Goal: Information Seeking & Learning: Compare options

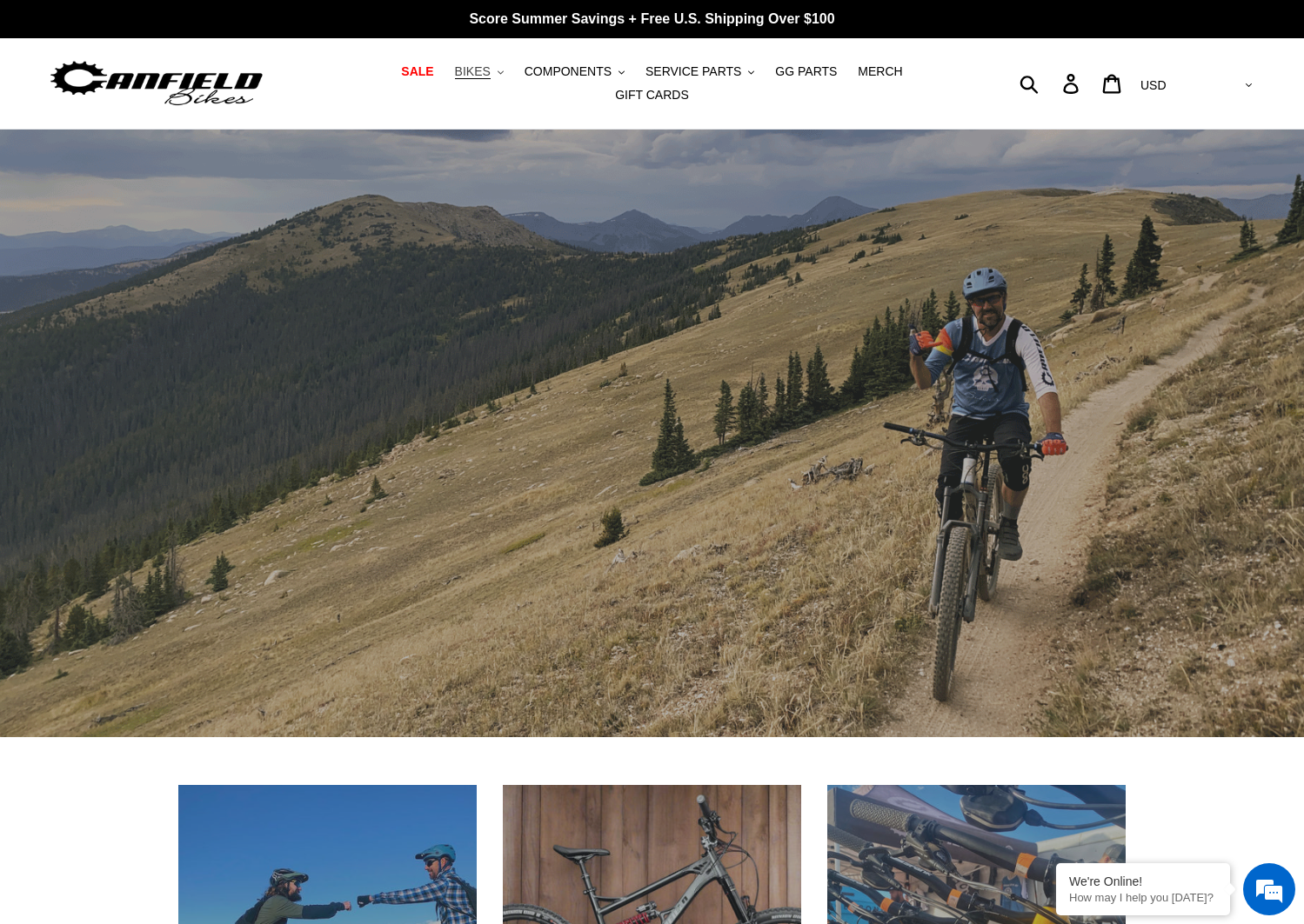
click at [465, 80] on button "BIKES .cls-1{fill:#231f20}" at bounding box center [479, 72] width 66 height 24
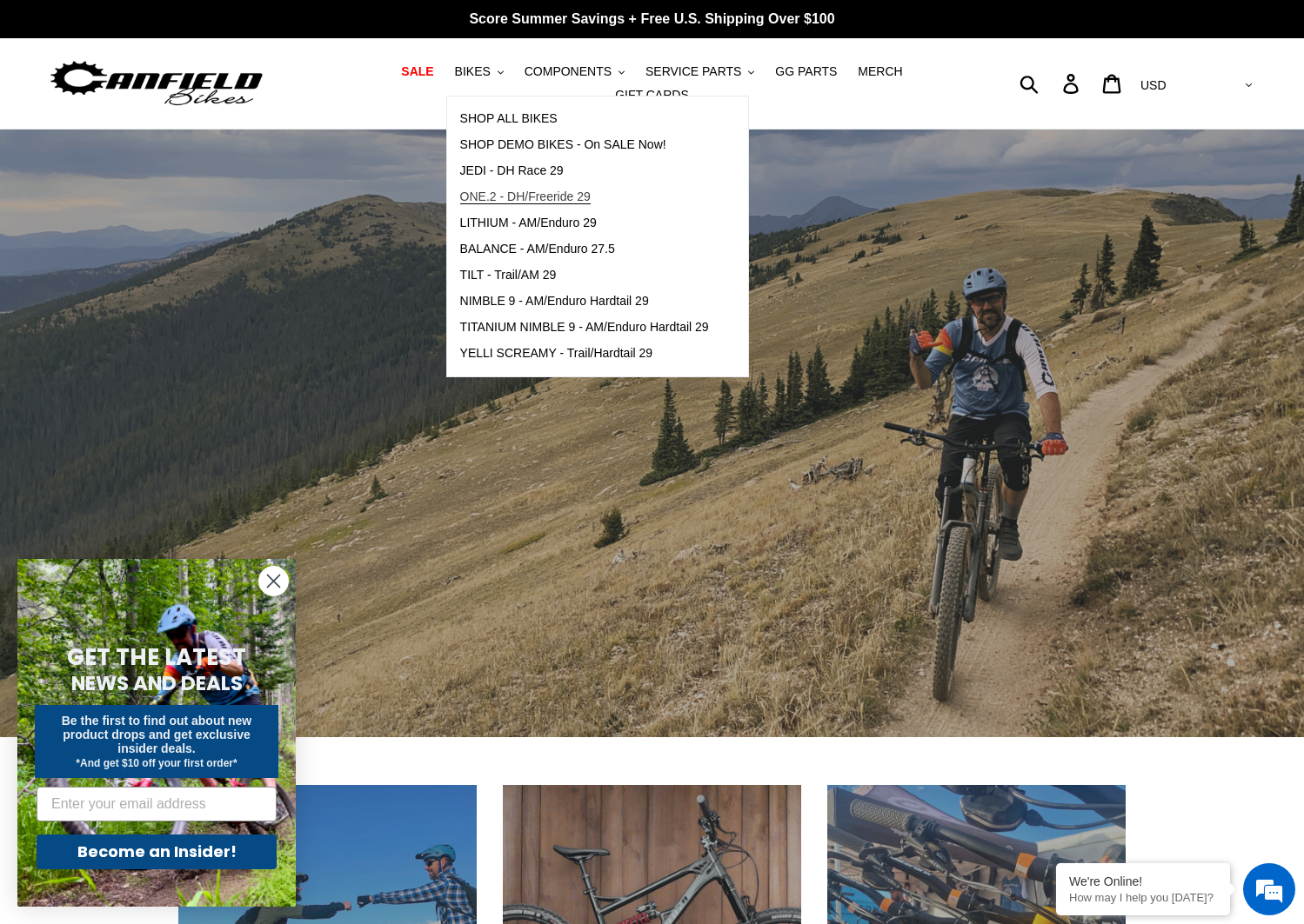
click at [494, 204] on span "ONE.2 - DH/Freeride 29" at bounding box center [526, 196] width 131 height 15
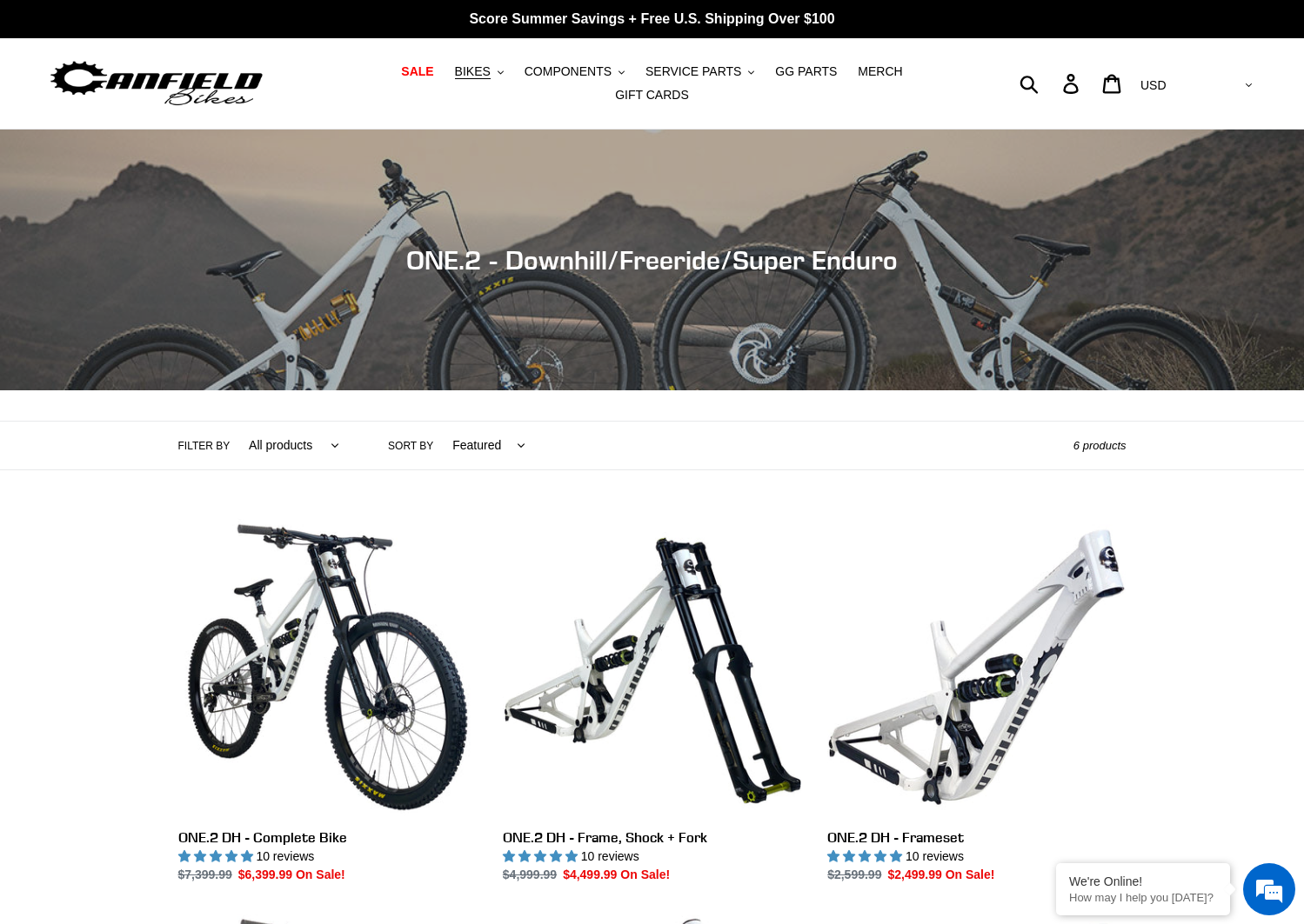
scroll to position [232, 0]
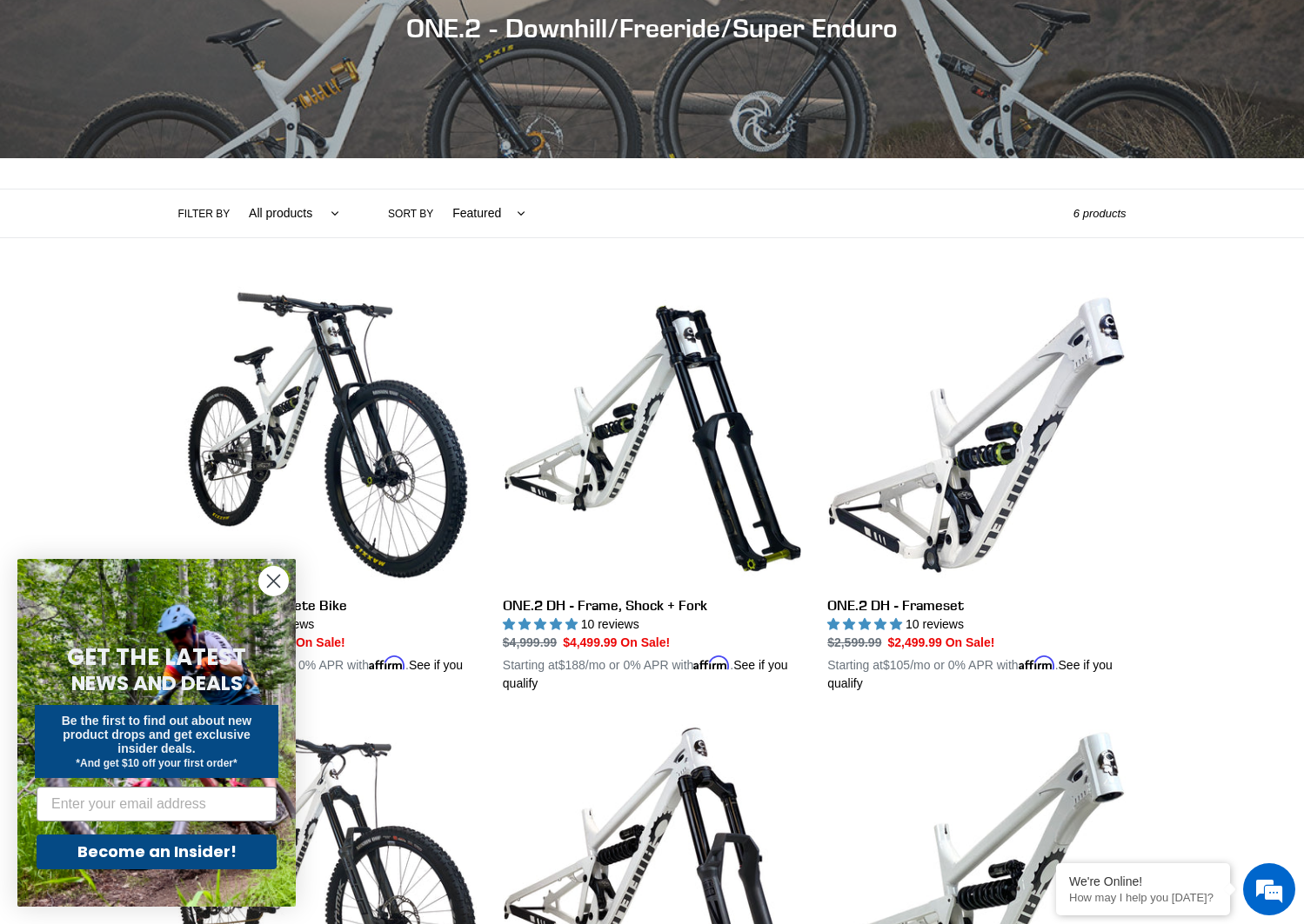
click at [277, 575] on circle "Close dialog" at bounding box center [273, 581] width 29 height 29
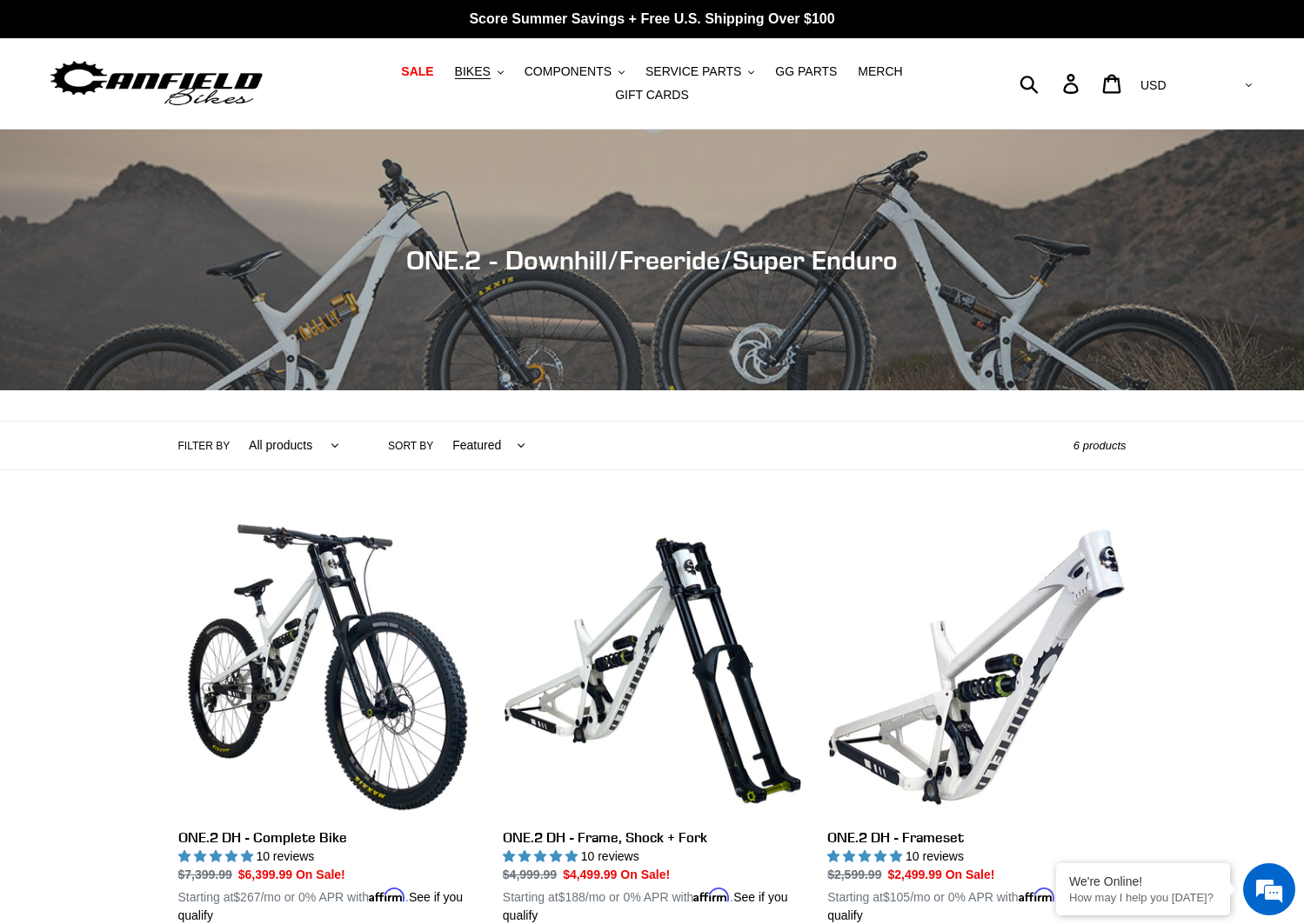
scroll to position [0, 0]
click at [455, 72] on span "BIKES" at bounding box center [473, 71] width 36 height 15
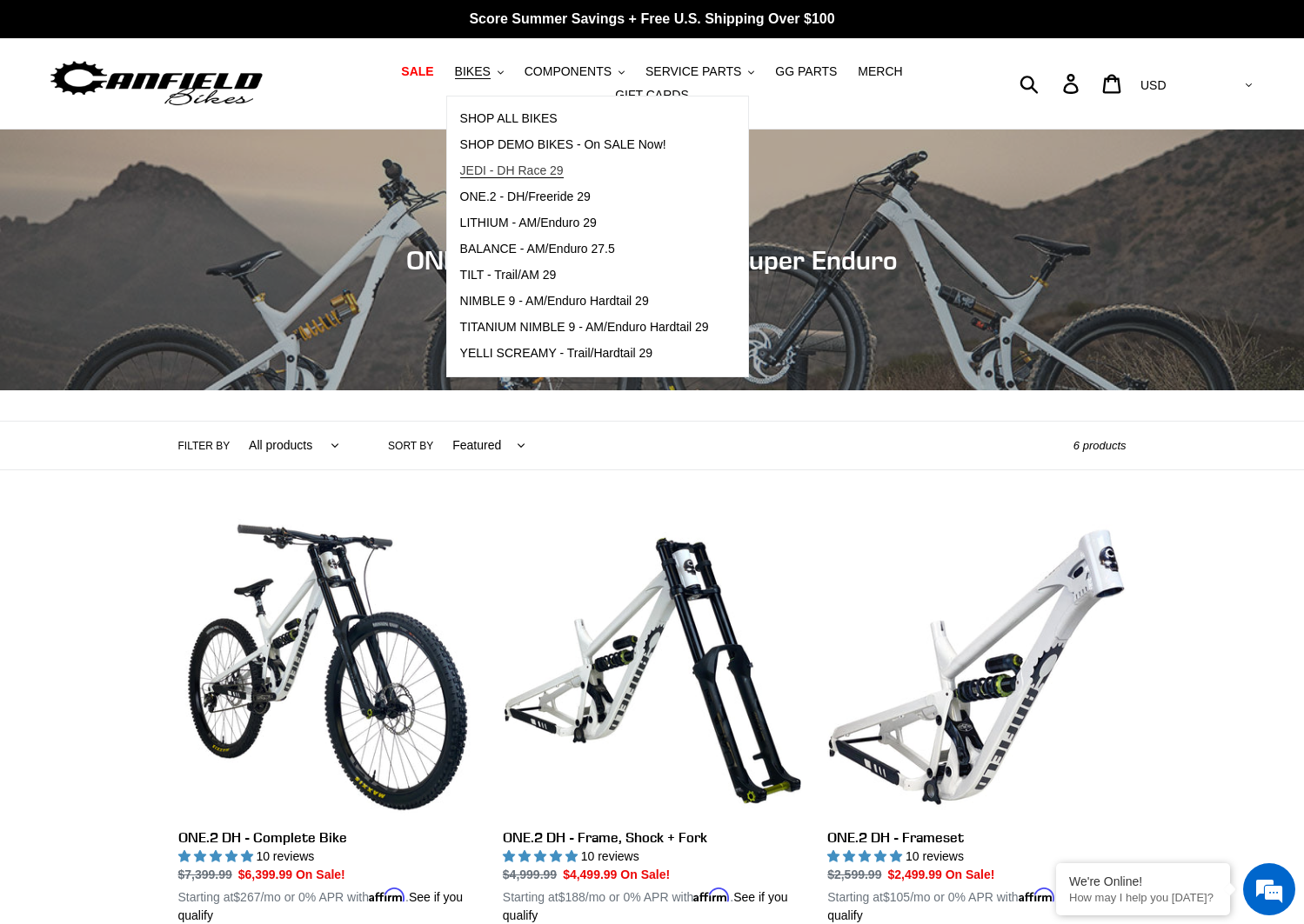
click at [460, 175] on span "JEDI - DH Race 29" at bounding box center [512, 171] width 103 height 15
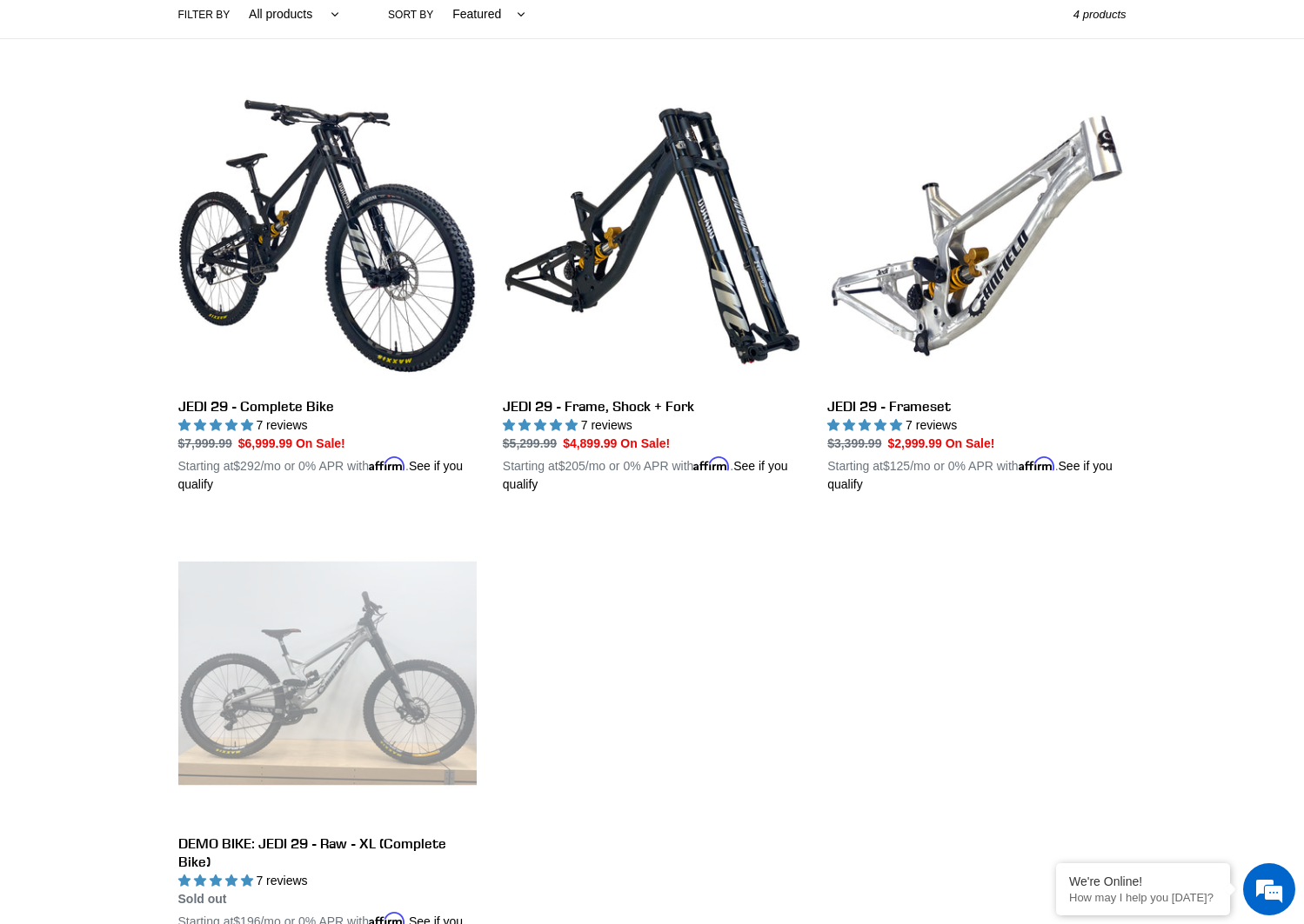
scroll to position [463, 0]
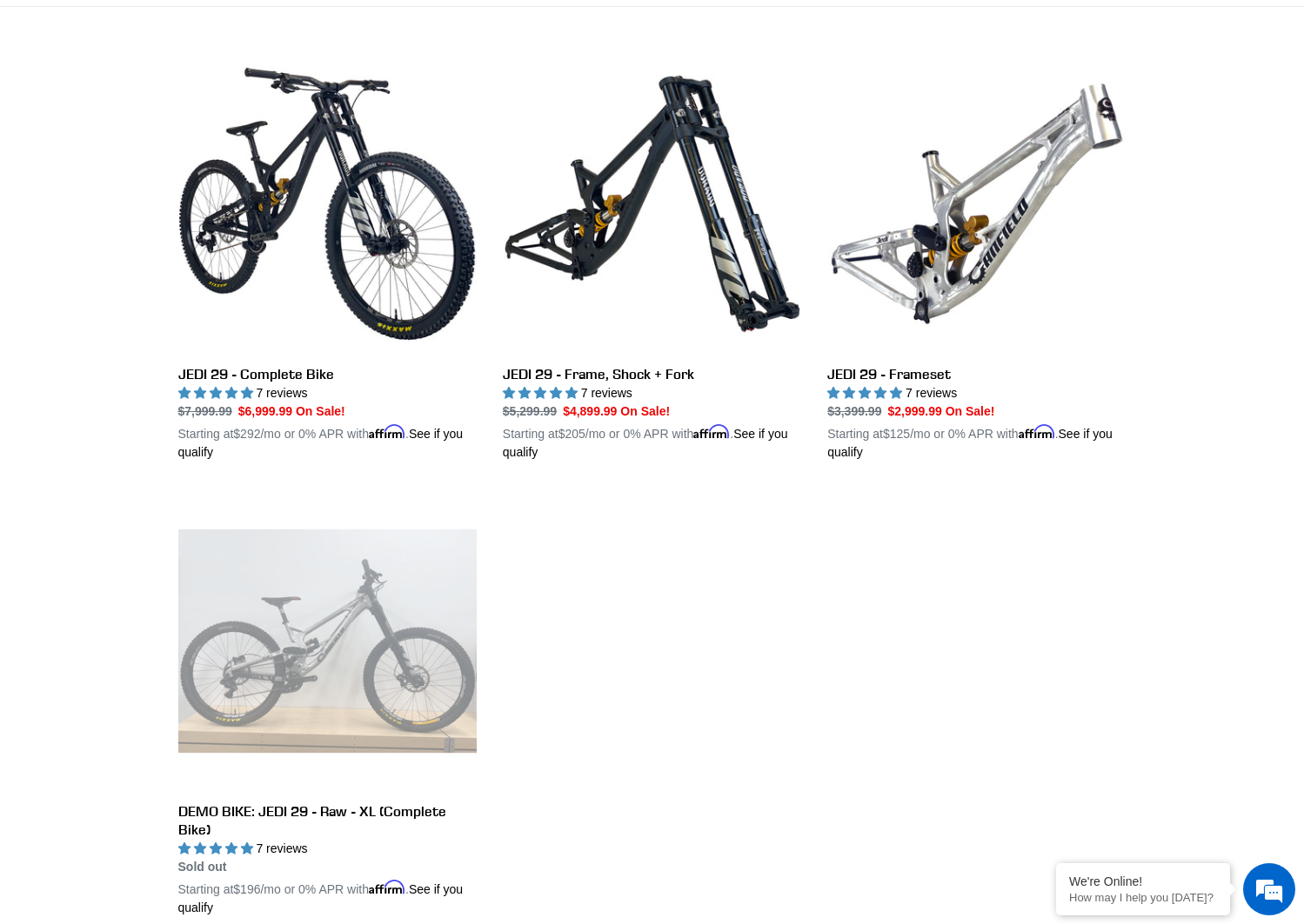
drag, startPoint x: 860, startPoint y: 740, endPoint x: 866, endPoint y: 732, distance: 10.0
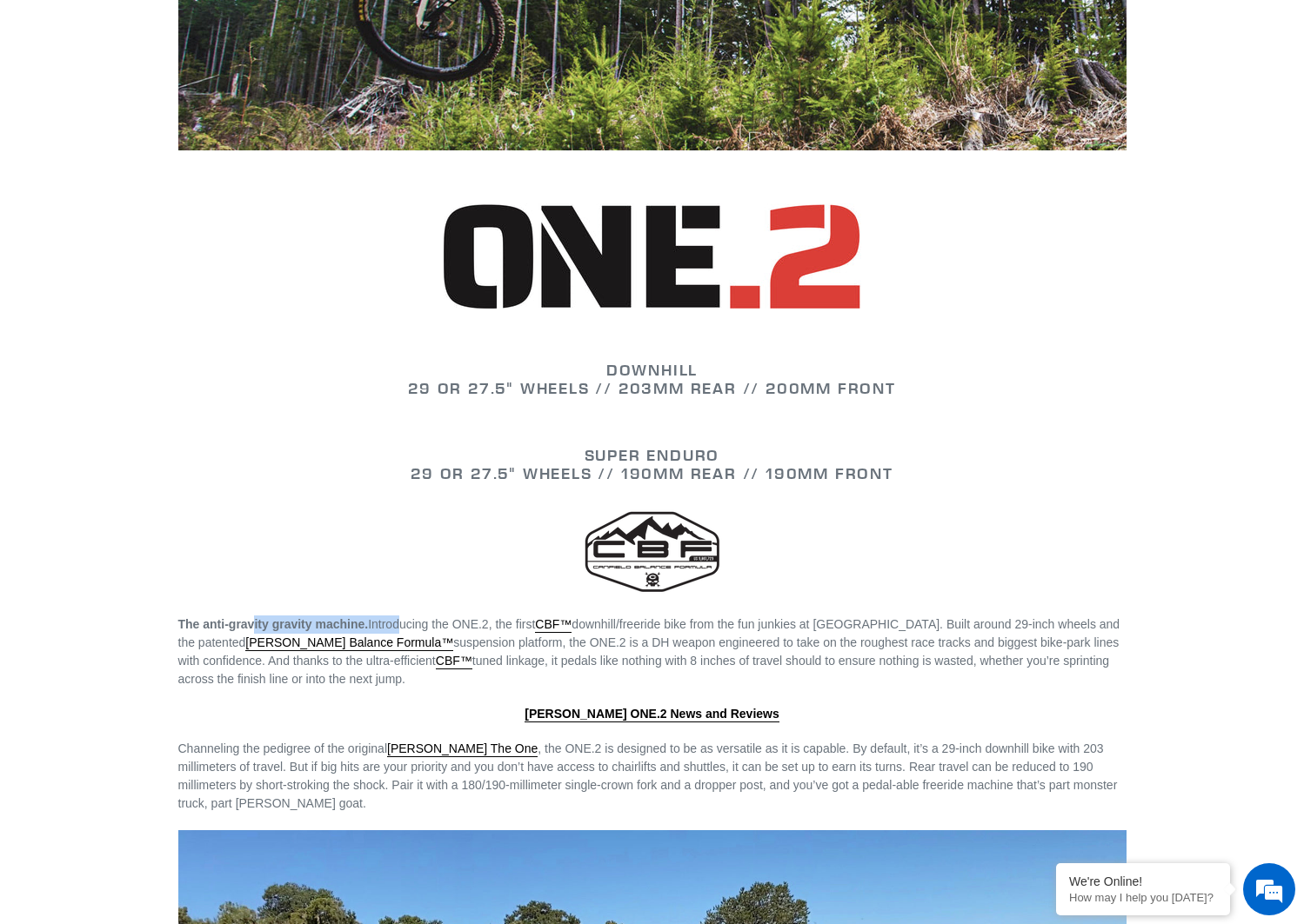
drag, startPoint x: 253, startPoint y: 609, endPoint x: 406, endPoint y: 602, distance: 153.2
click at [406, 618] on span "The anti-gravity gravity machine. Introducing the ONE.2, the first CBF™ downhil…" at bounding box center [650, 651] width 942 height 68
click at [423, 618] on span "The anti-gravity gravity machine. Introducing the ONE.2, the first CBF™ downhil…" at bounding box center [650, 651] width 942 height 68
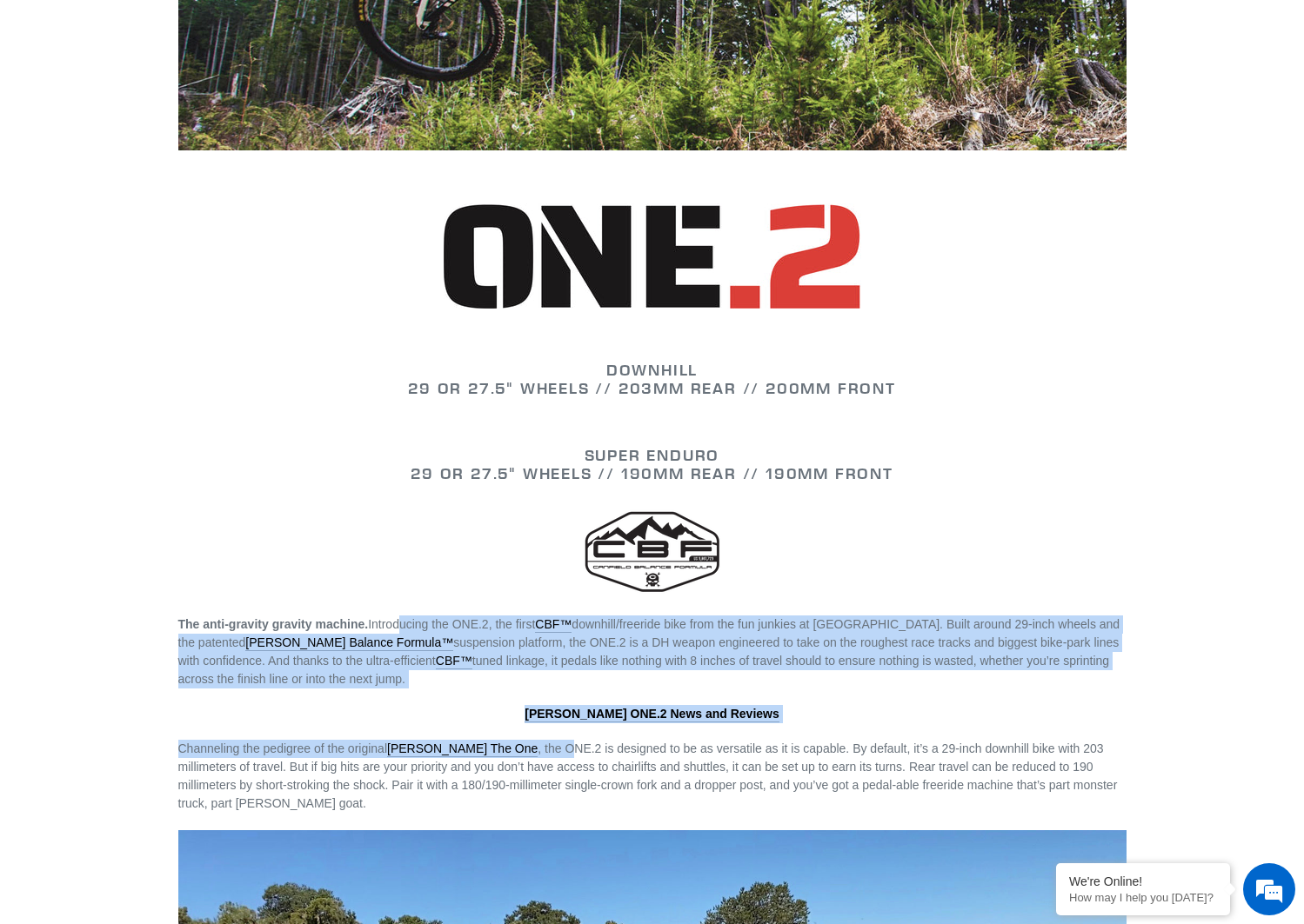
drag, startPoint x: 405, startPoint y: 608, endPoint x: 531, endPoint y: 739, distance: 181.8
click at [526, 742] on div "DOWNHILL 29 or 27.5" WHEELS // 203mm REAR // 200mm FRONT SUPER ENDURO 29 or 27.…" at bounding box center [652, 635] width 1043 height 1890
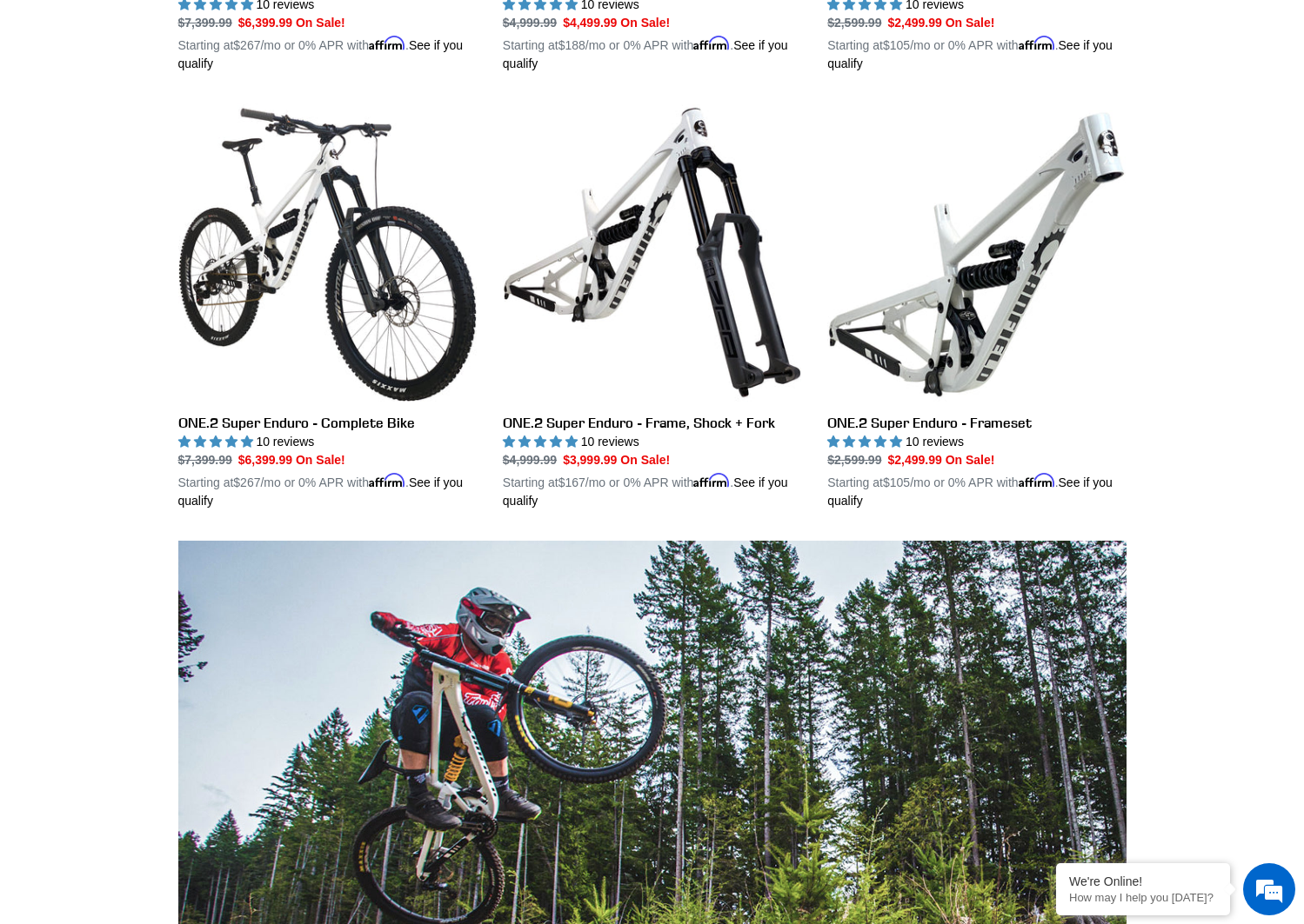
scroll to position [775, 0]
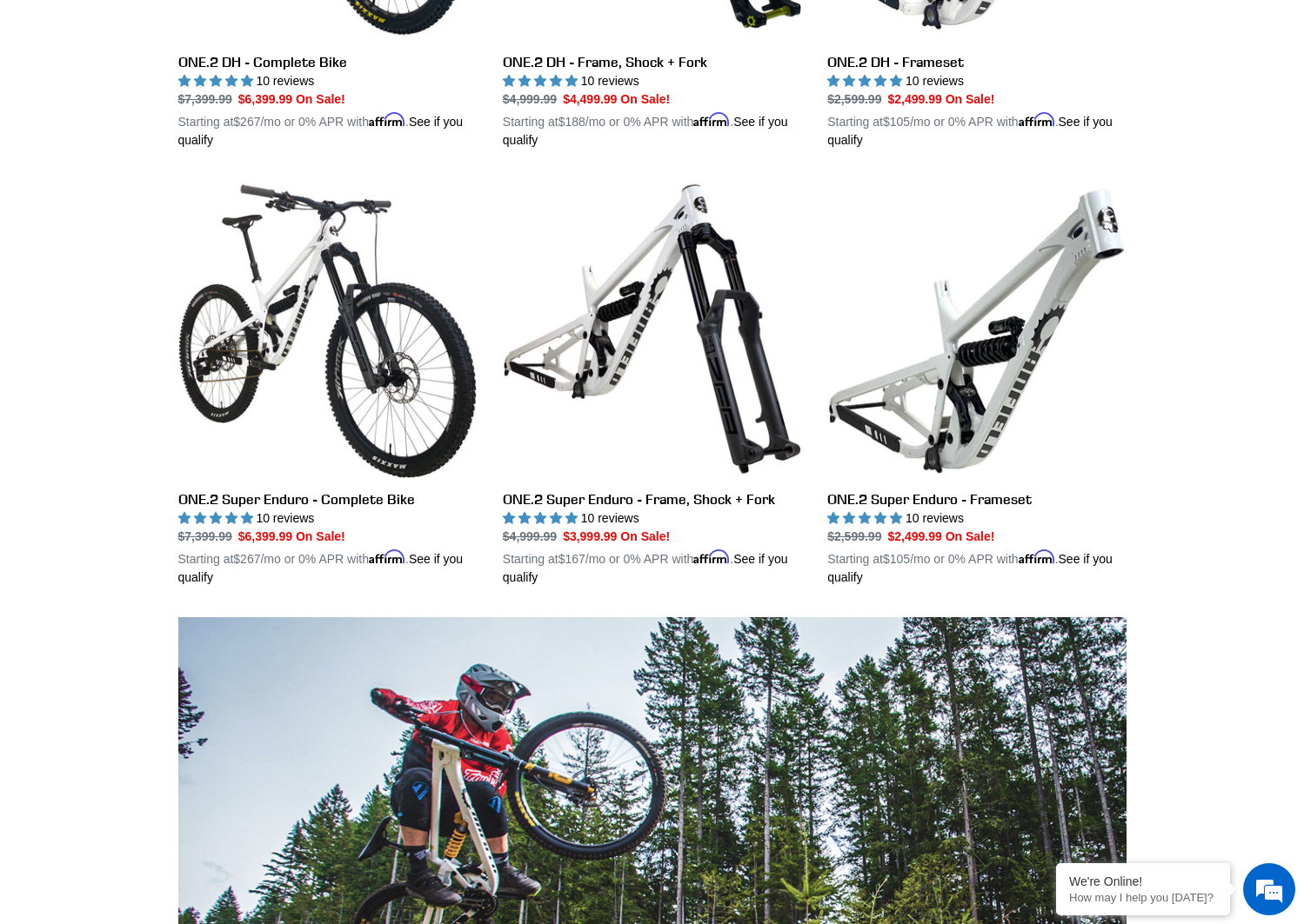
click at [1247, 711] on div "Collection: ONE.2 - Downhill/Freeride/Super Enduro Filter by All products 29er …" at bounding box center [652, 929] width 1304 height 3152
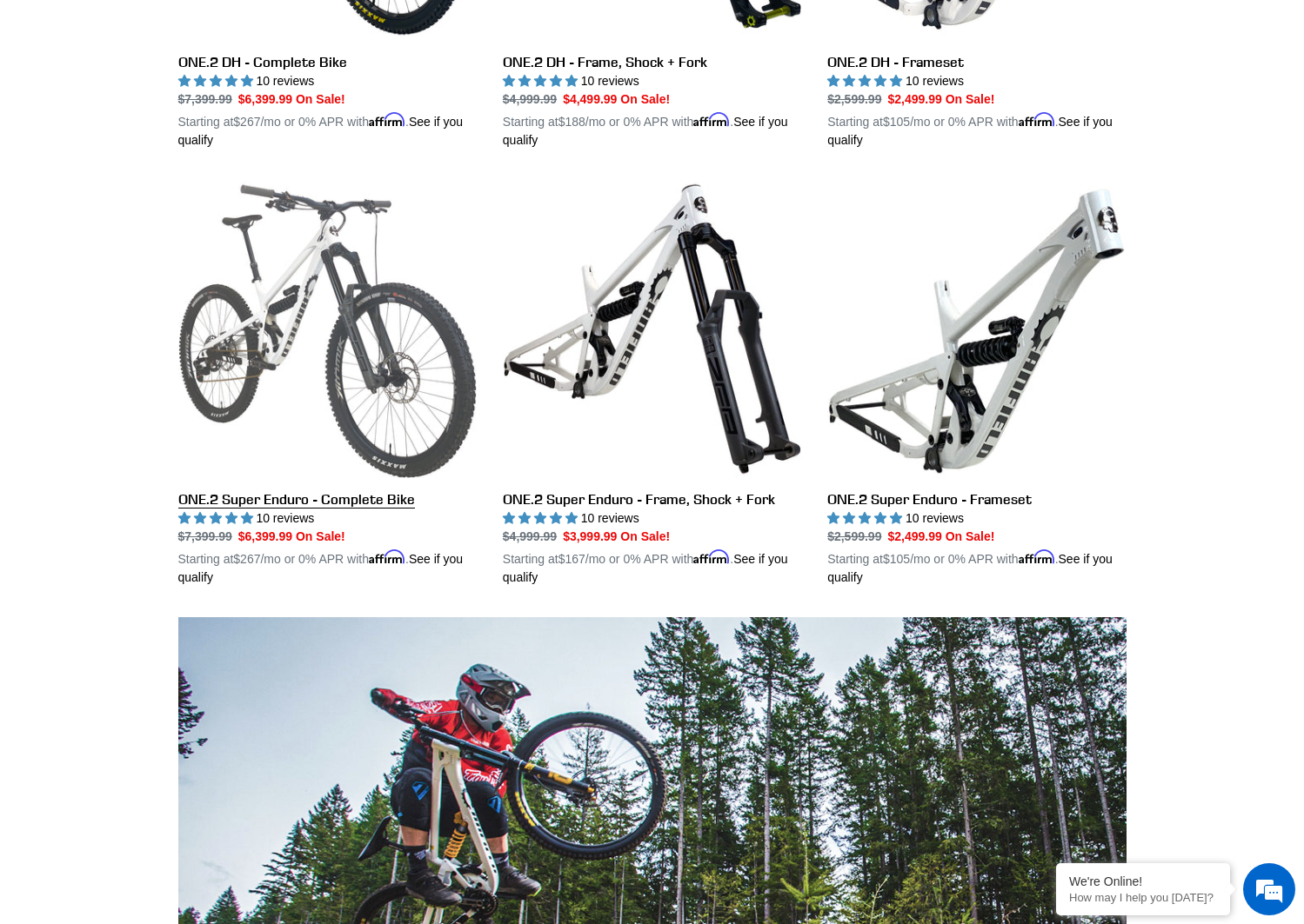
click at [251, 289] on link "ONE.2 Super Enduro - Complete Bike" at bounding box center [327, 384] width 298 height 406
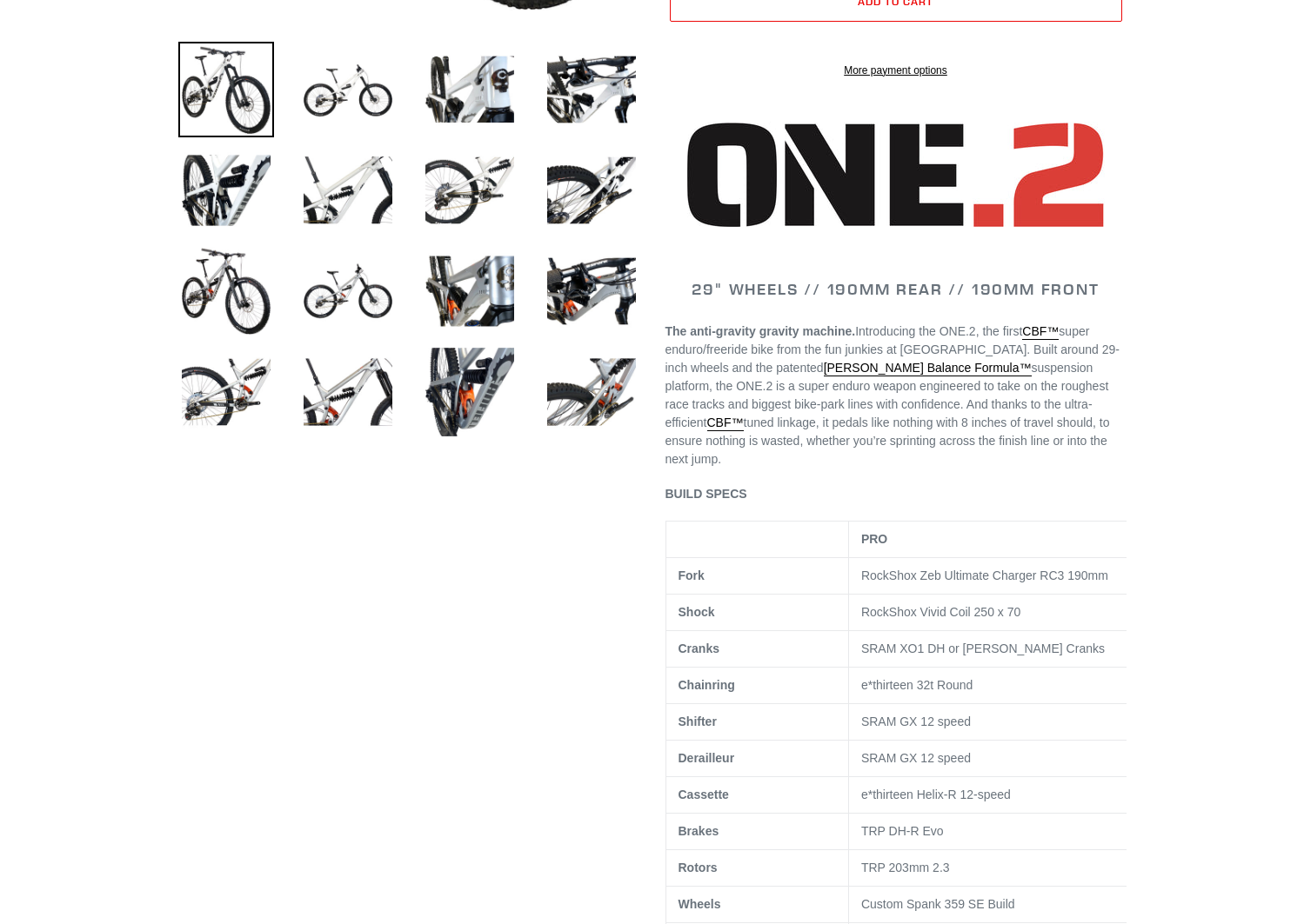
scroll to position [696, 0]
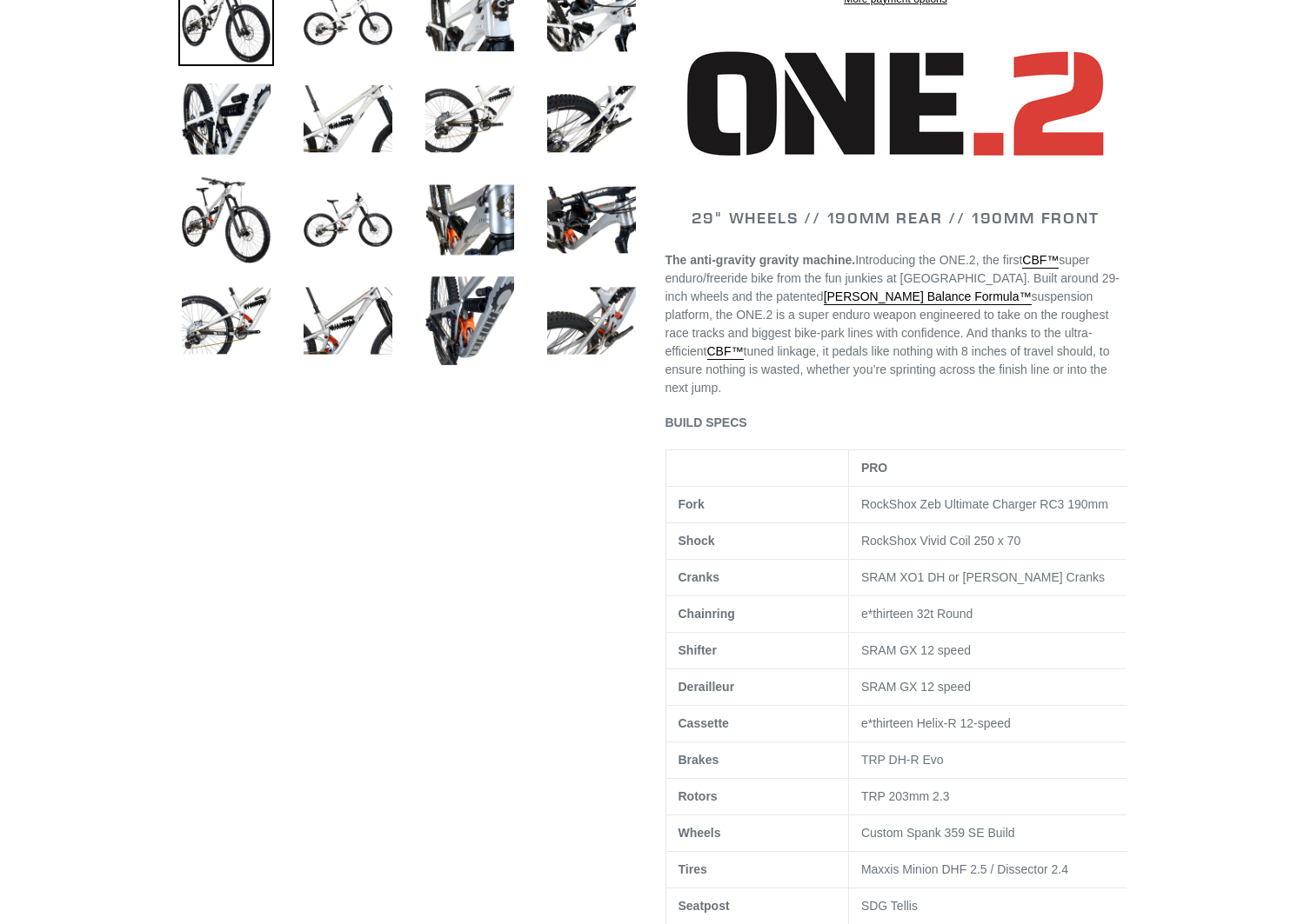
select select "highest-rating"
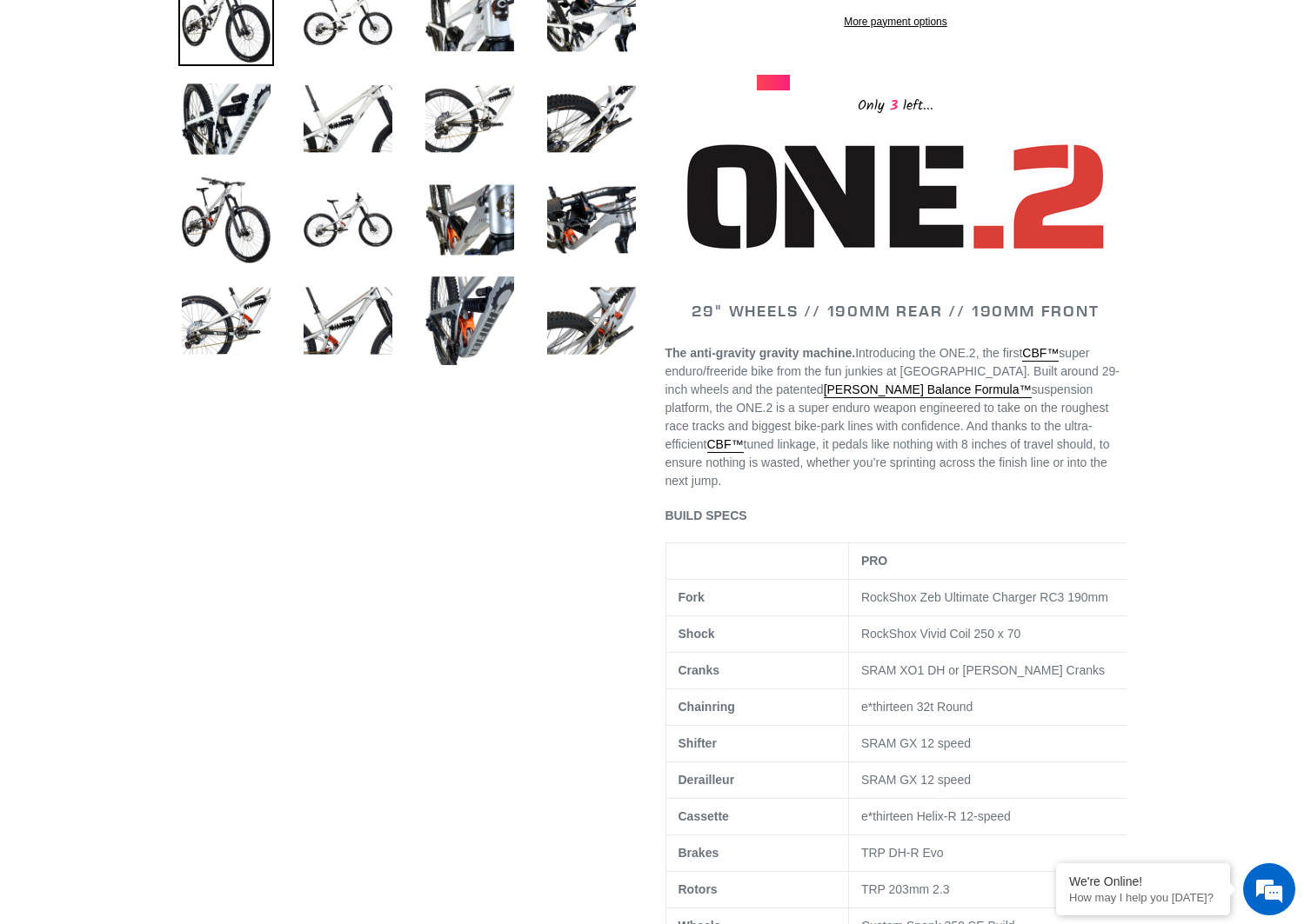
click at [889, 546] on td "PRO" at bounding box center [995, 560] width 295 height 37
drag, startPoint x: 914, startPoint y: 623, endPoint x: 1090, endPoint y: 624, distance: 176.0
click at [1090, 626] on p "RockShox Vivid Coil 250 x 70" at bounding box center [996, 635] width 270 height 18
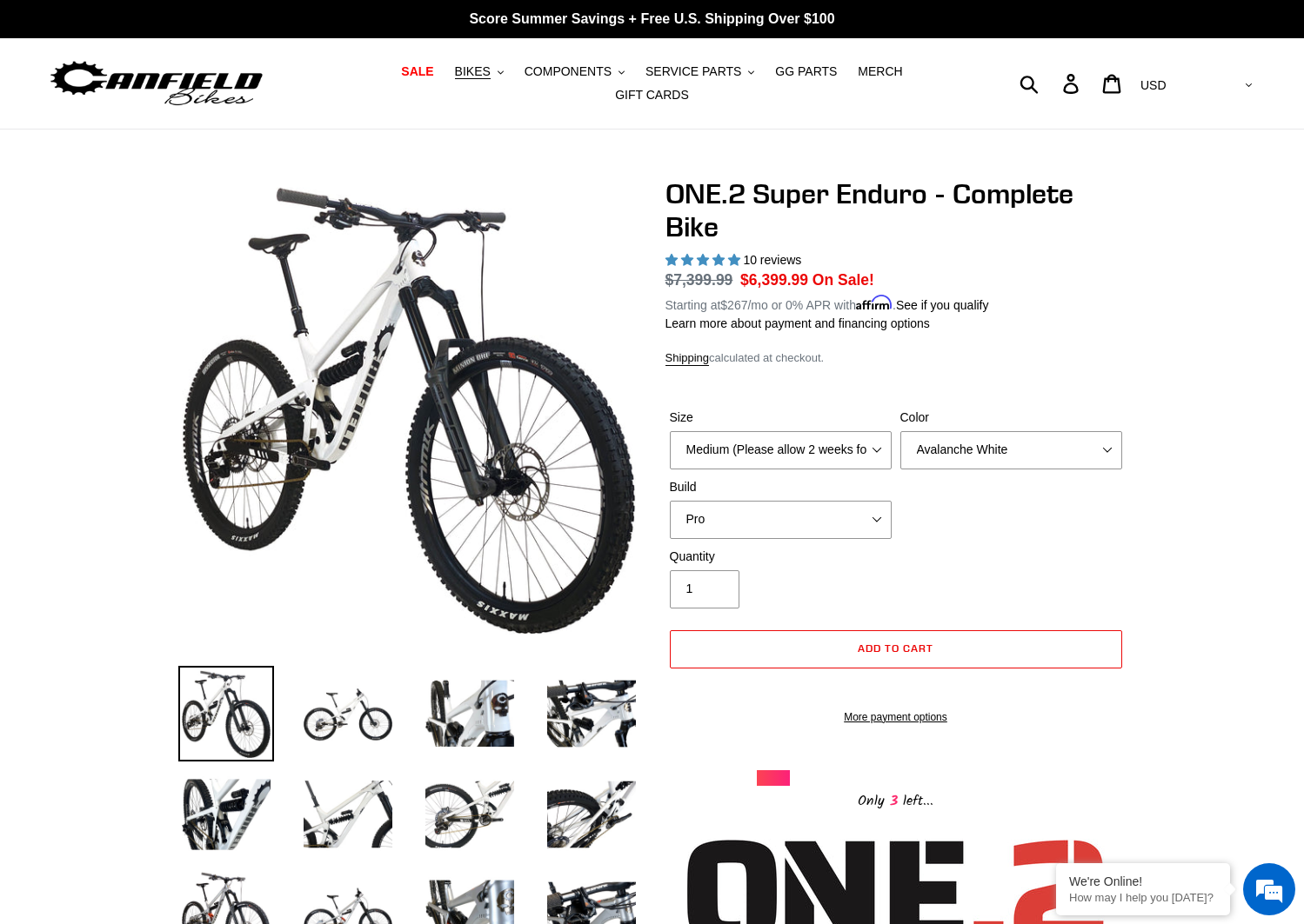
drag, startPoint x: 704, startPoint y: 446, endPoint x: 711, endPoint y: 423, distance: 24.0
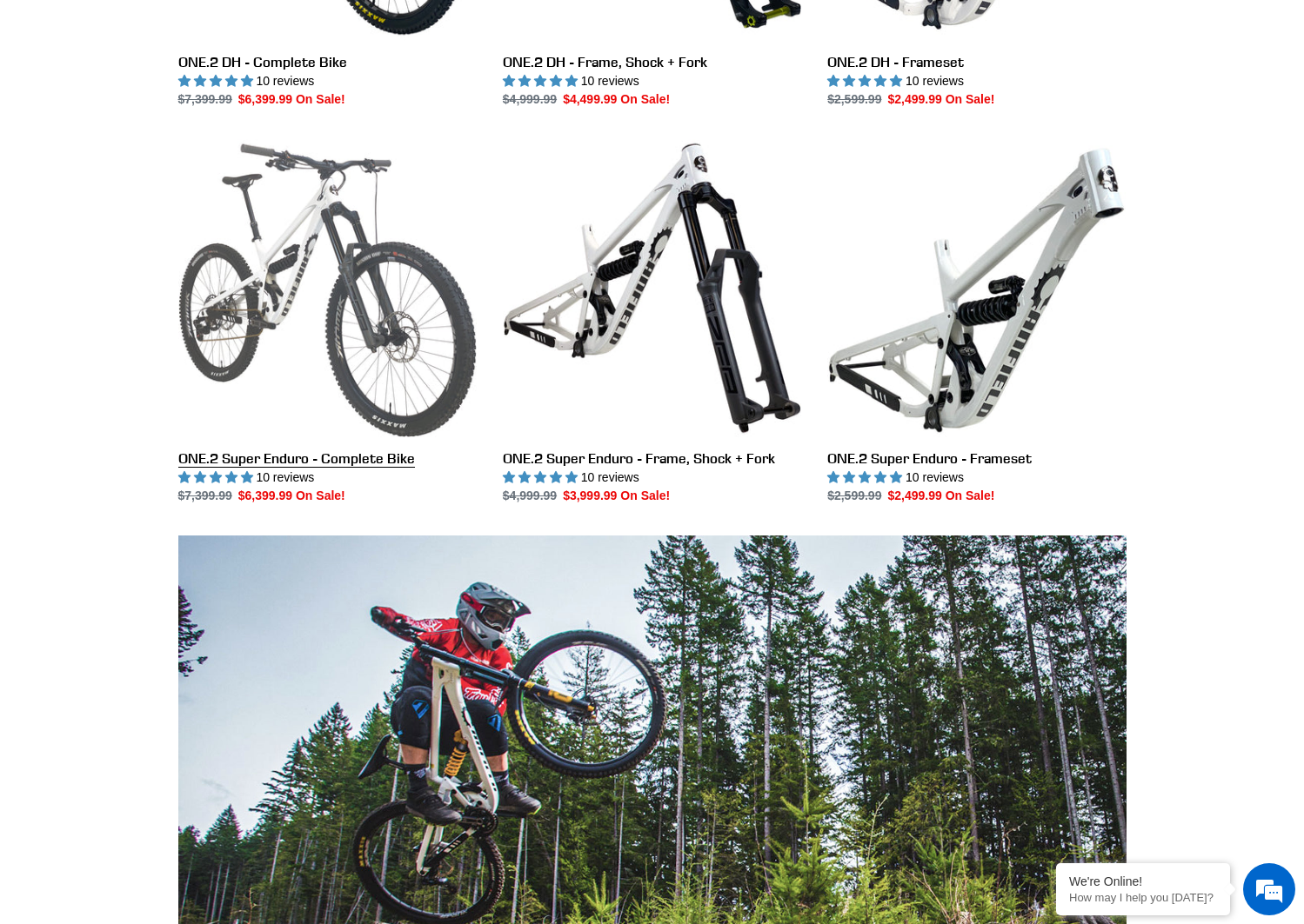
scroll to position [312, 0]
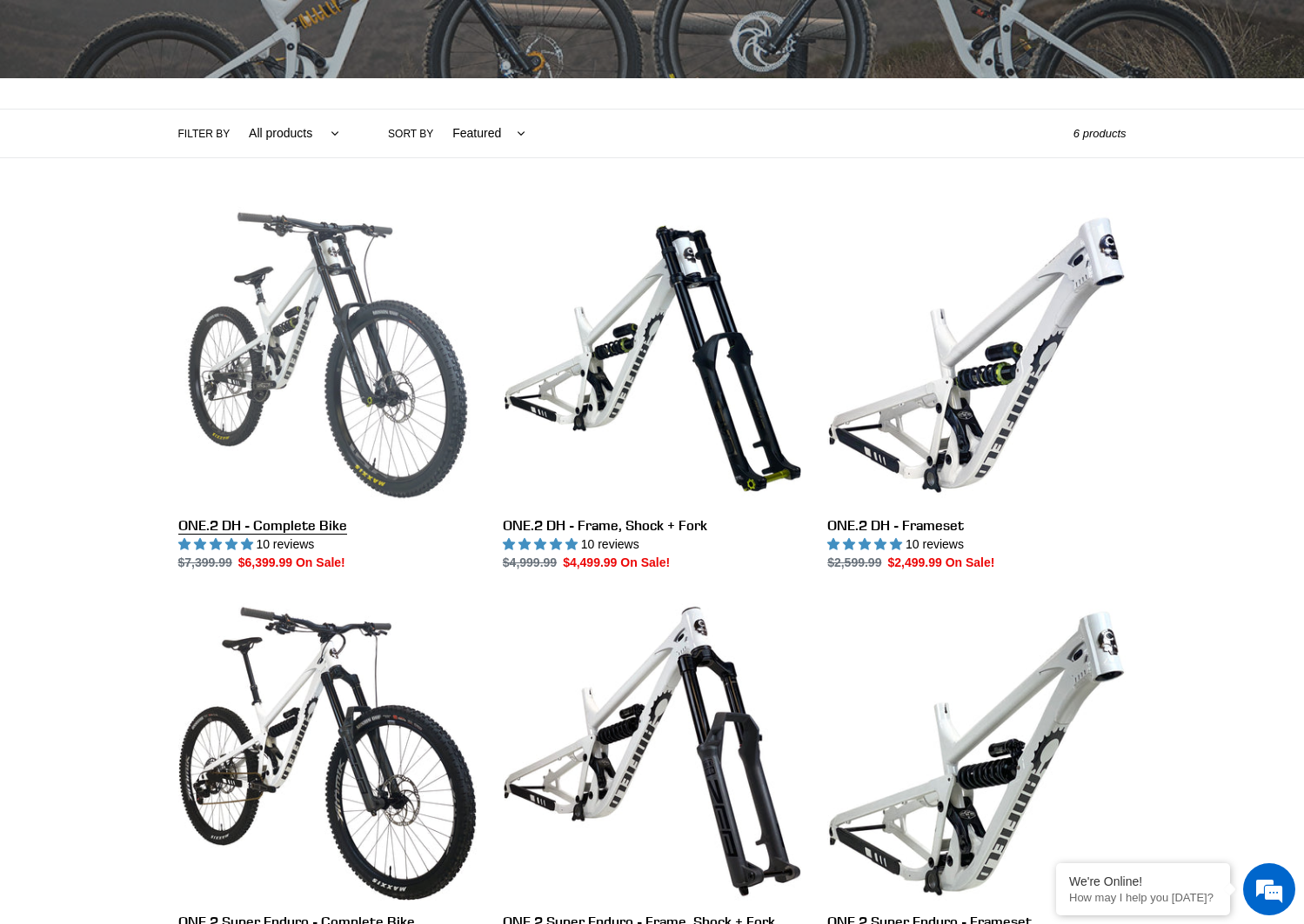
click at [302, 329] on link "ONE.2 DH - Complete Bike" at bounding box center [327, 389] width 298 height 366
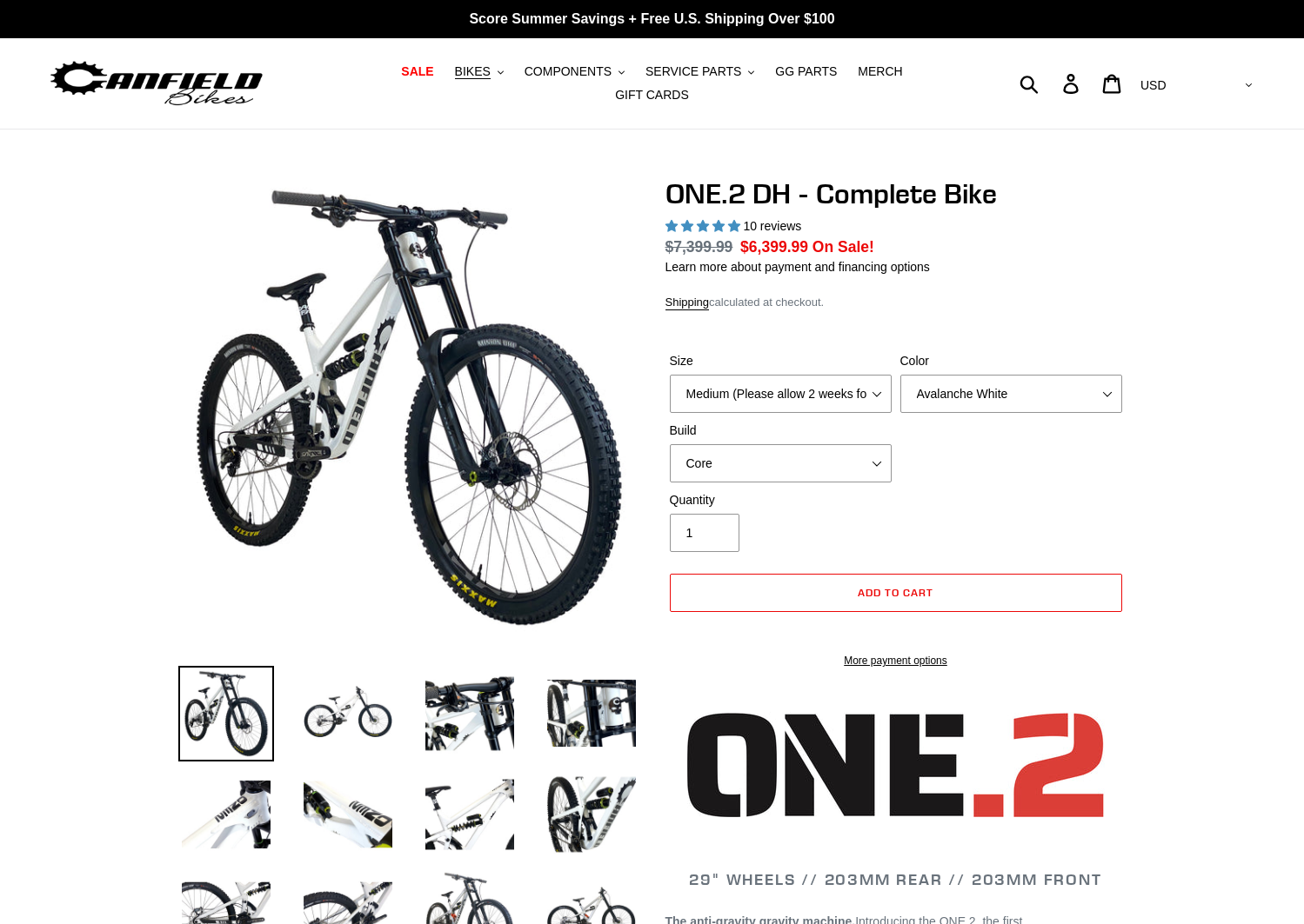
select select "highest-rating"
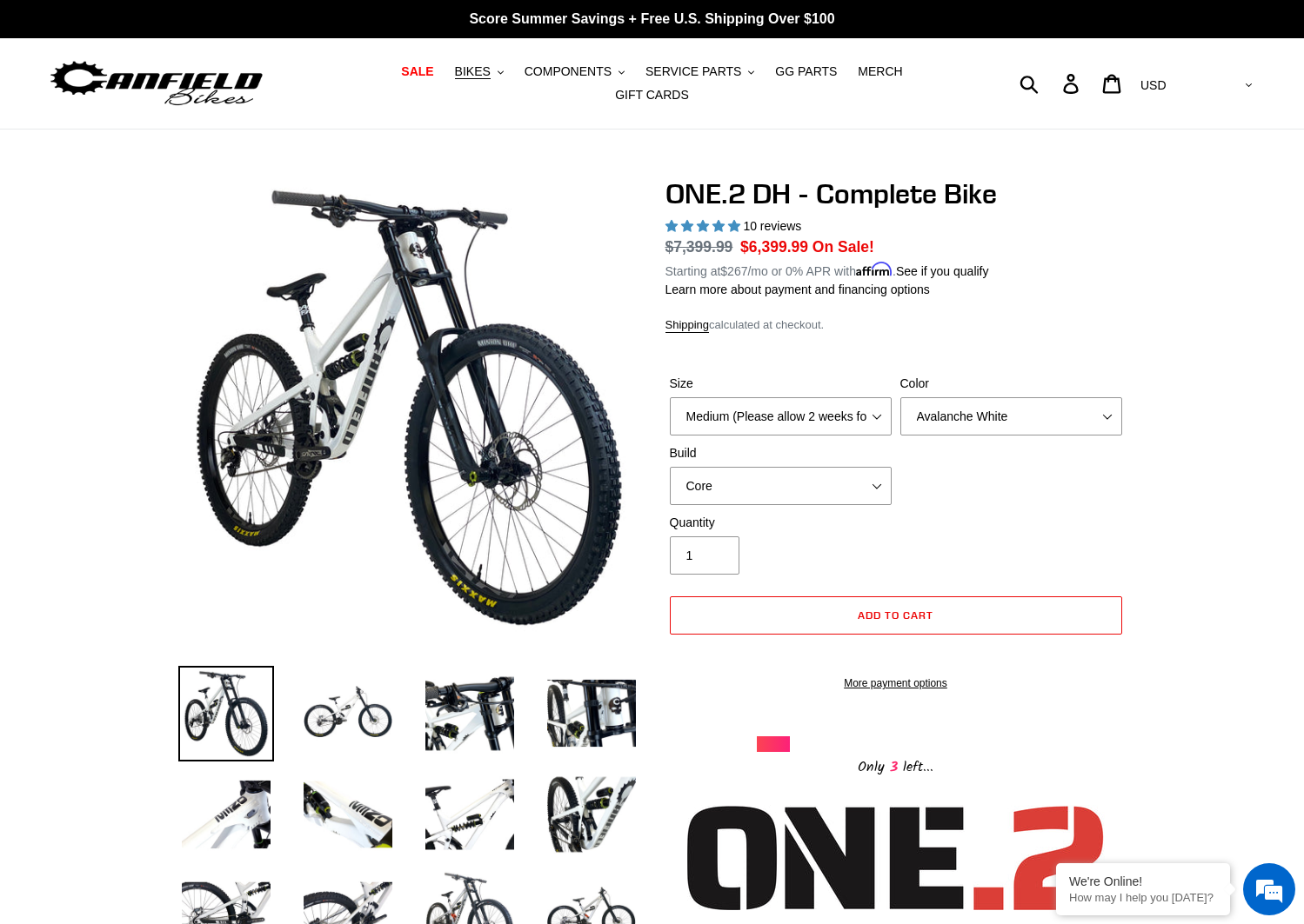
scroll to position [232, 0]
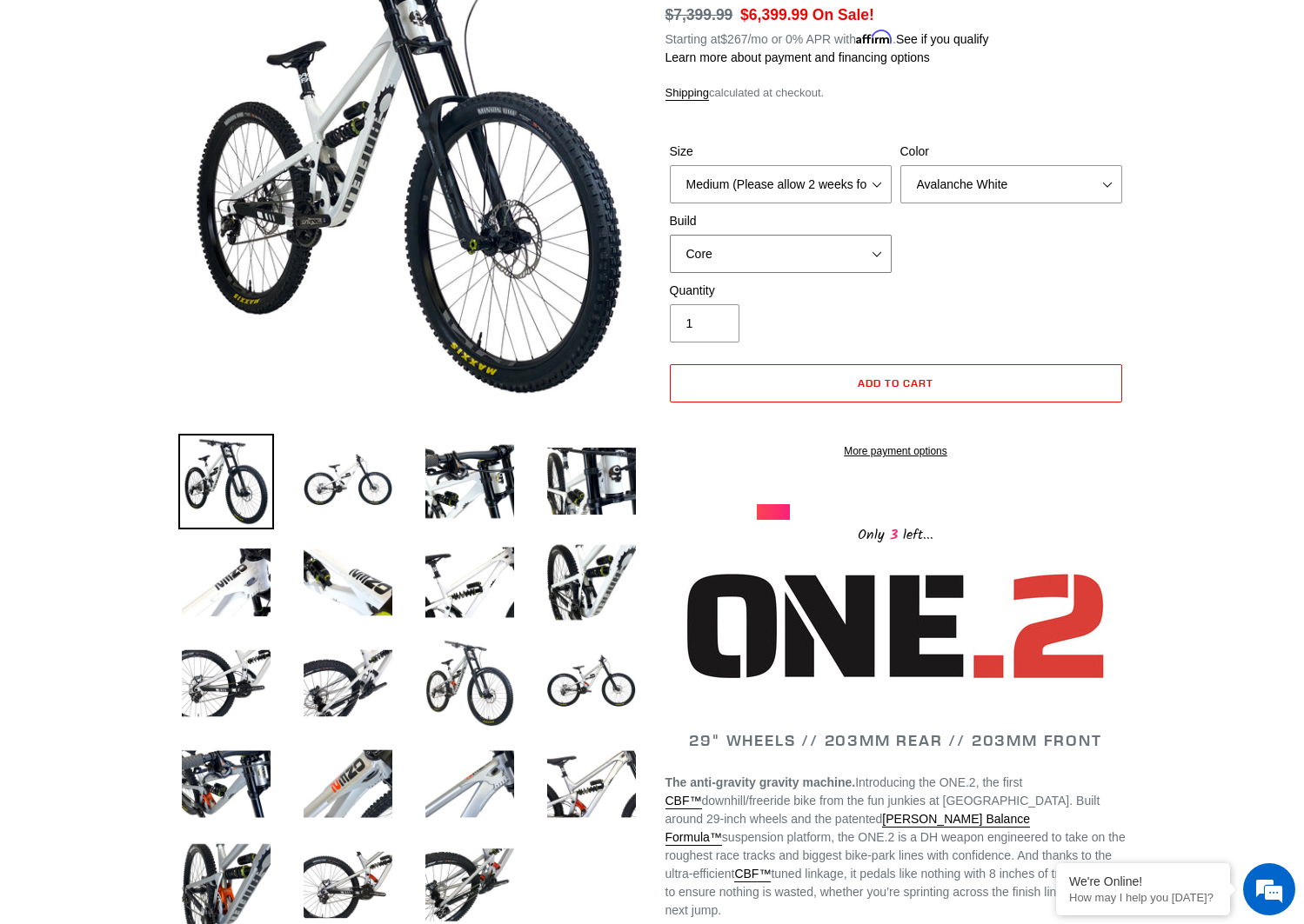
click at [843, 258] on select "Core Pro" at bounding box center [780, 254] width 222 height 39
click at [977, 167] on select "Avalanche White Bentonite Grey" at bounding box center [1011, 184] width 222 height 39
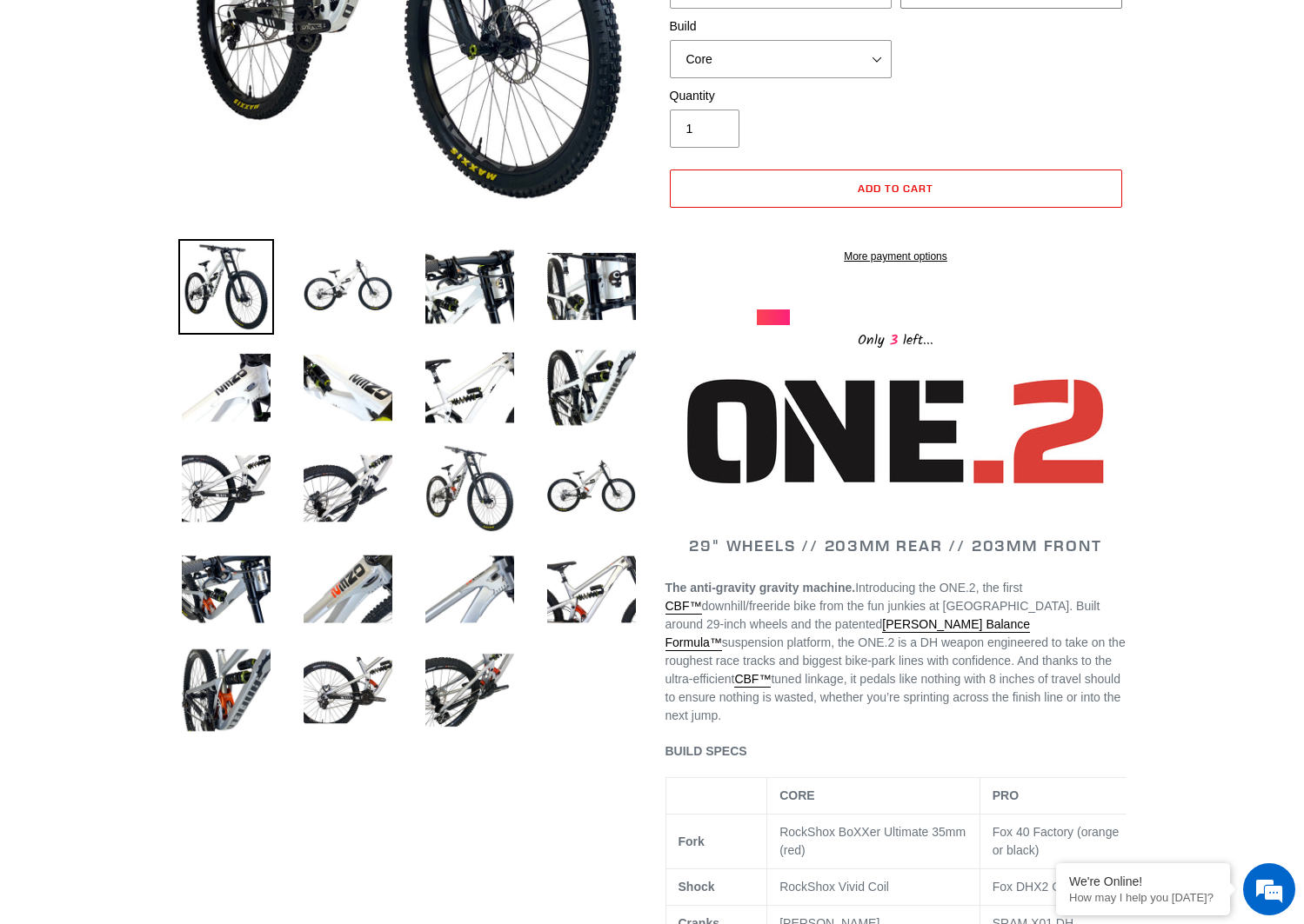
scroll to position [463, 0]
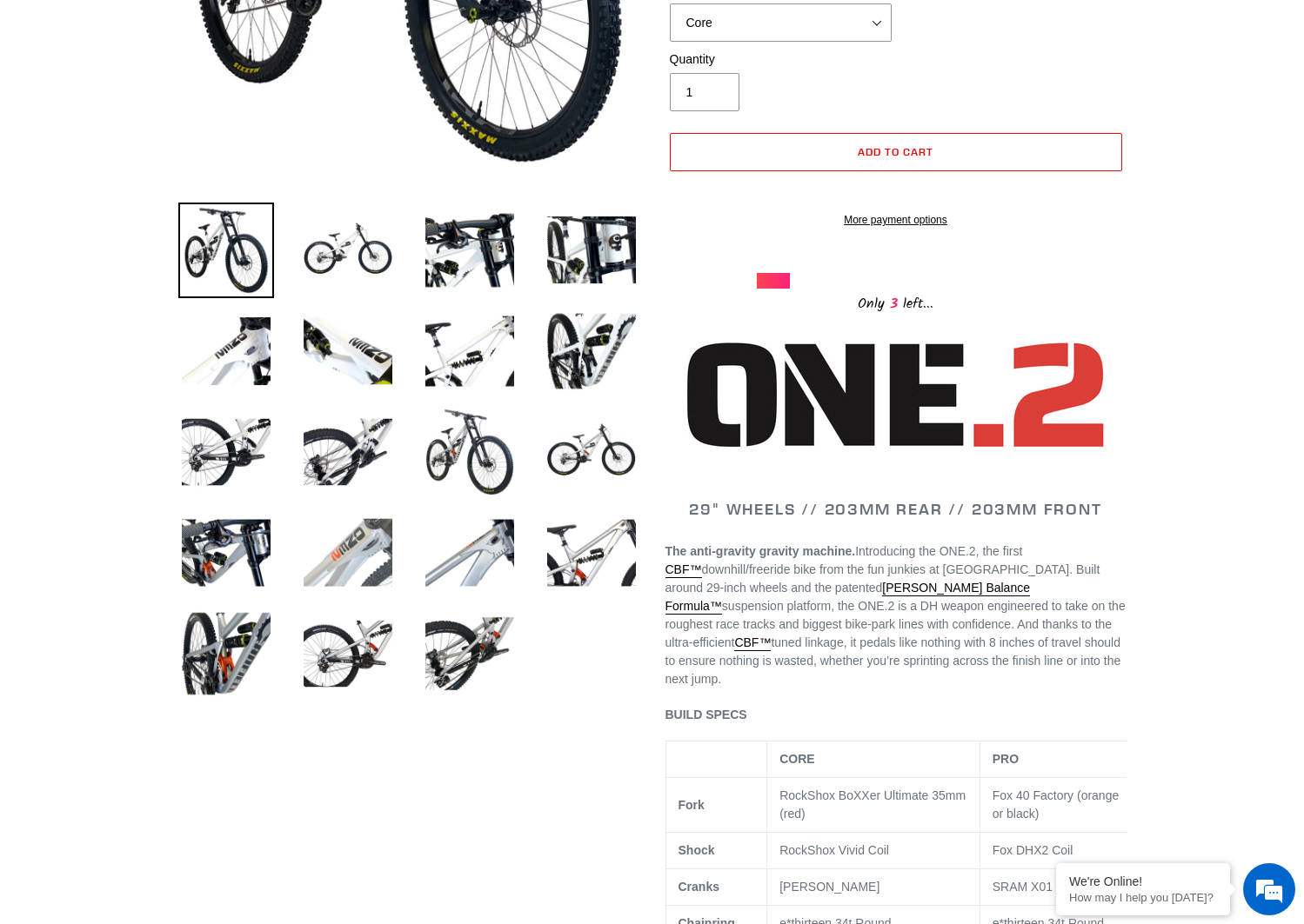
click at [346, 562] on img at bounding box center [348, 553] width 95 height 95
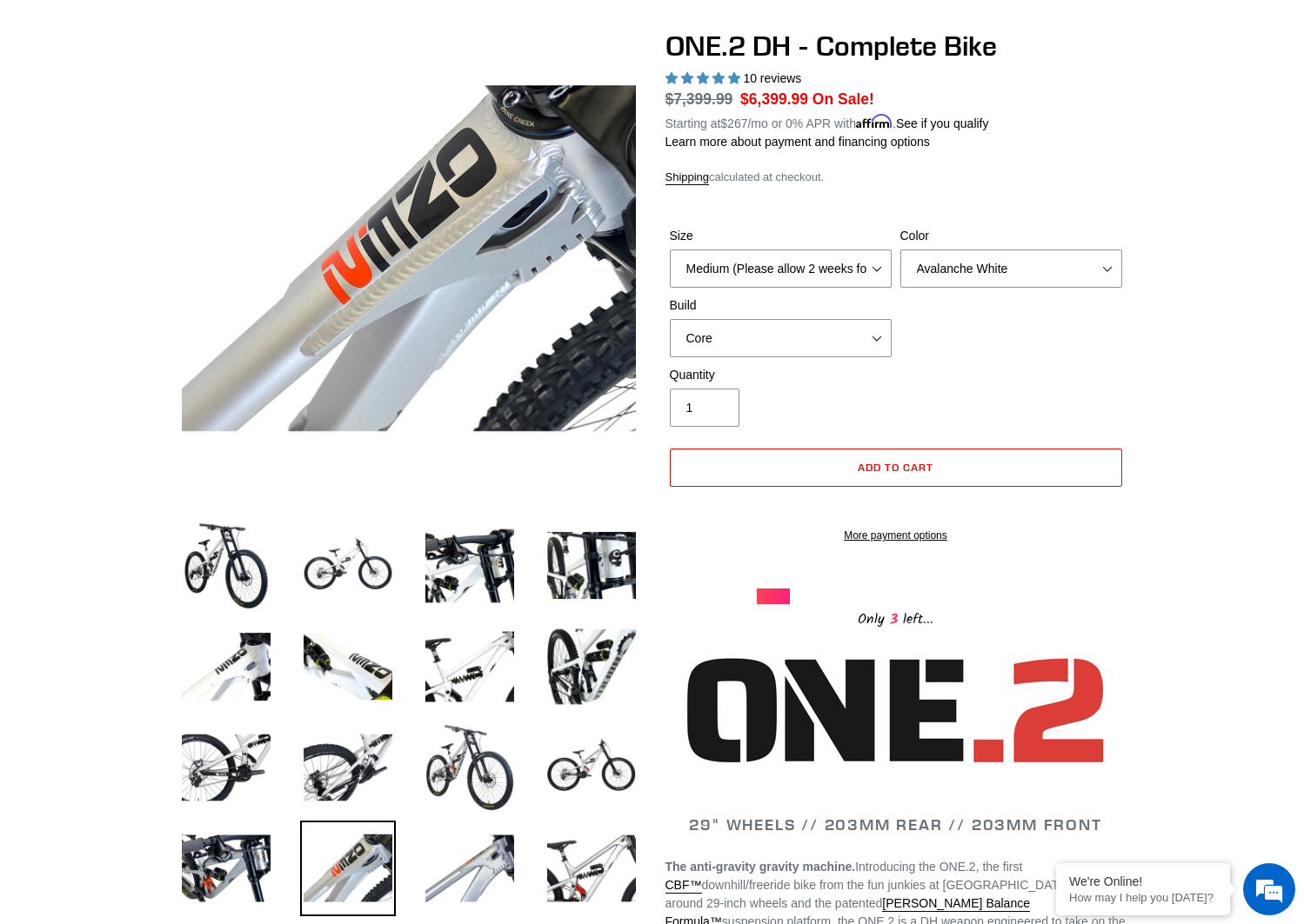
scroll to position [0, 0]
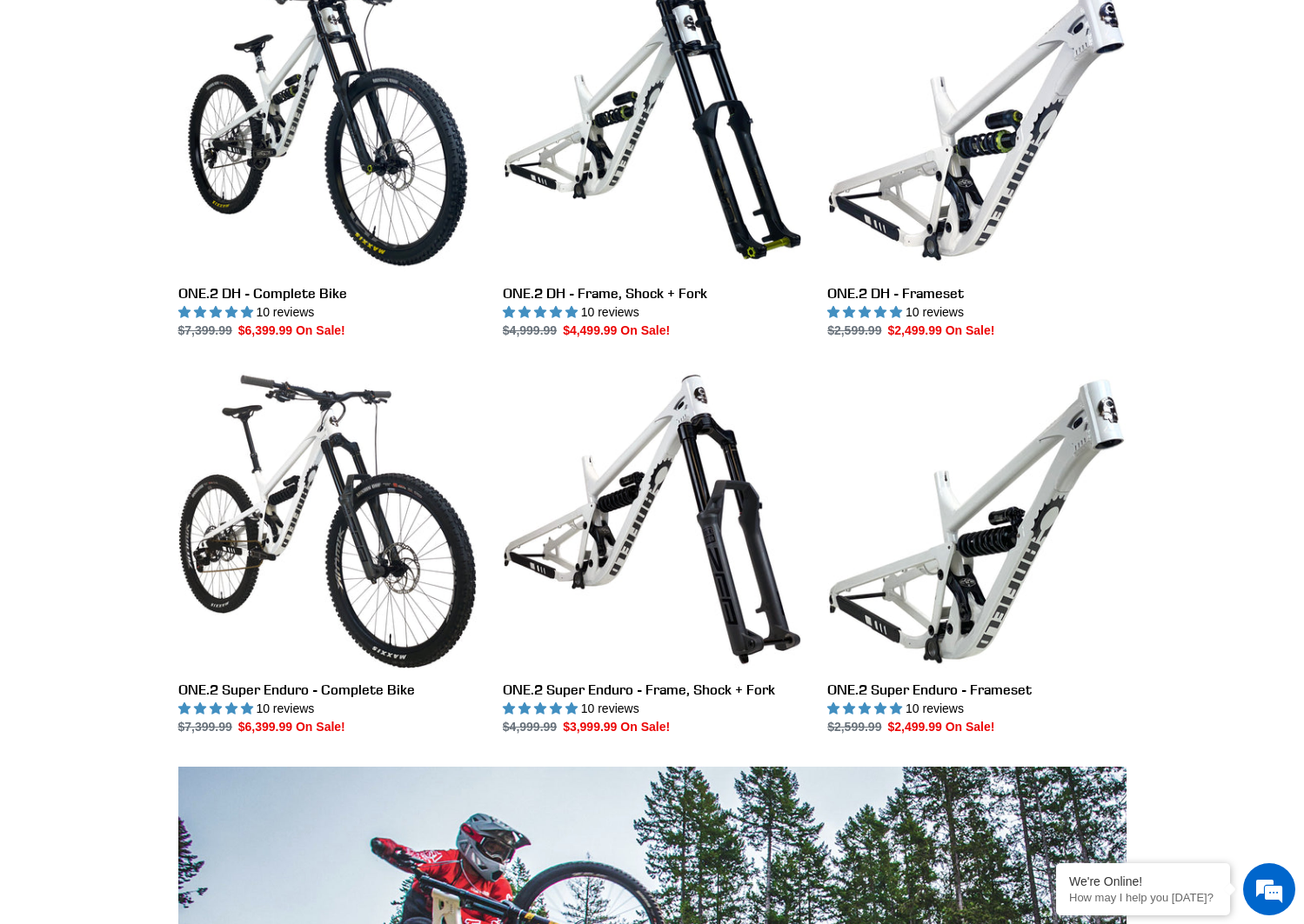
scroll to position [312, 0]
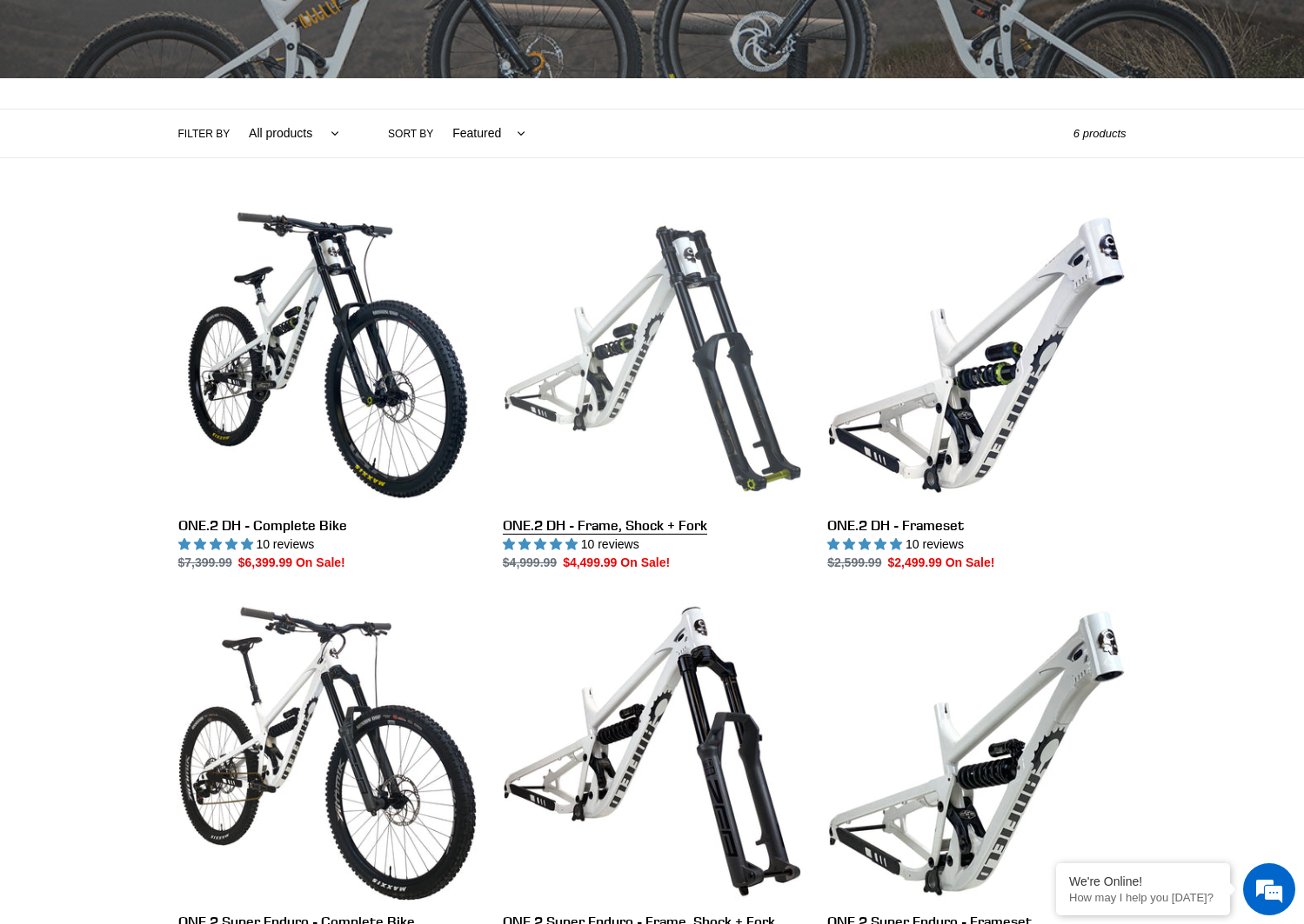
click at [646, 346] on link "ONE.2 DH - Frame, Shock + Fork" at bounding box center [652, 389] width 298 height 366
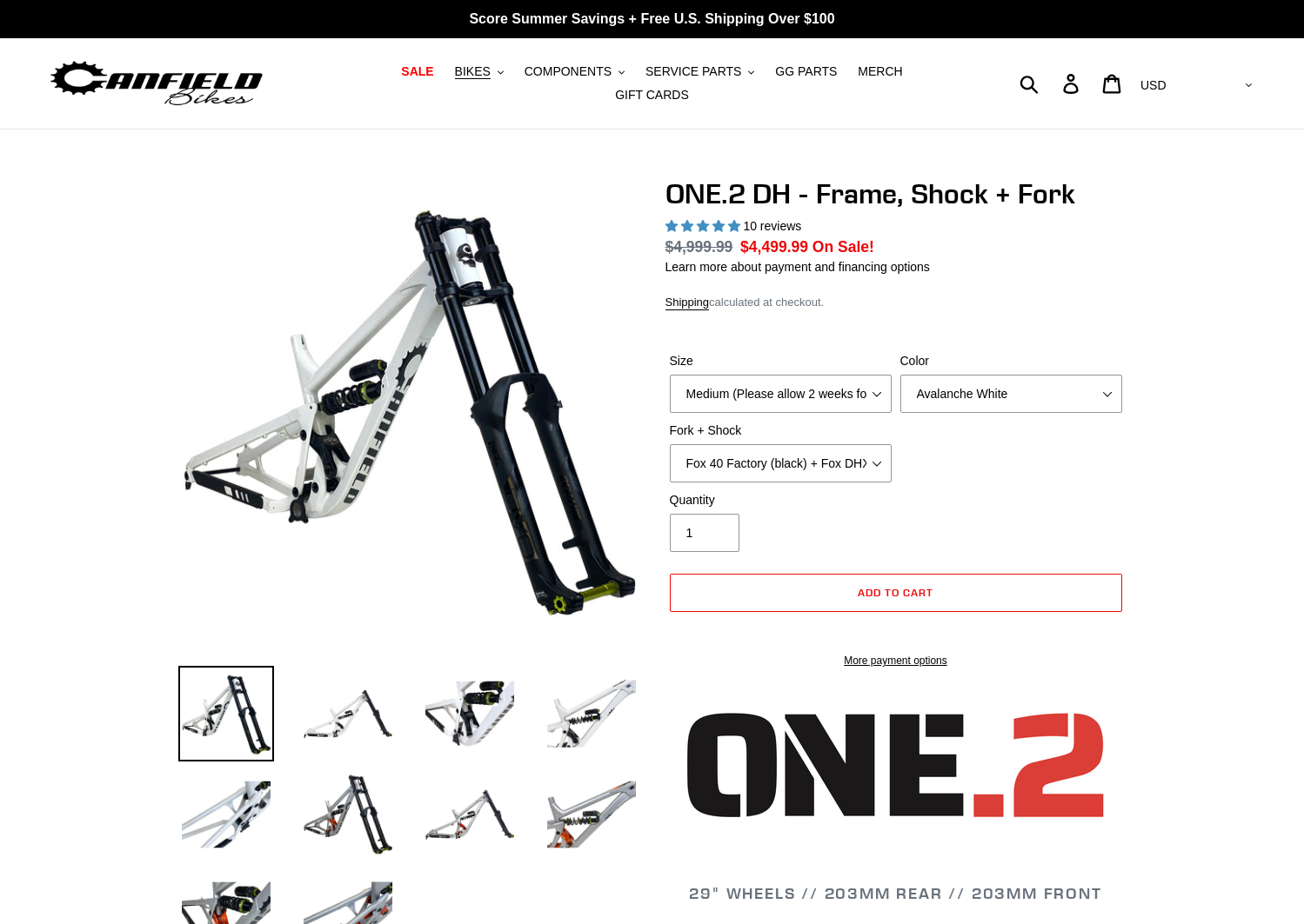
select select "highest-rating"
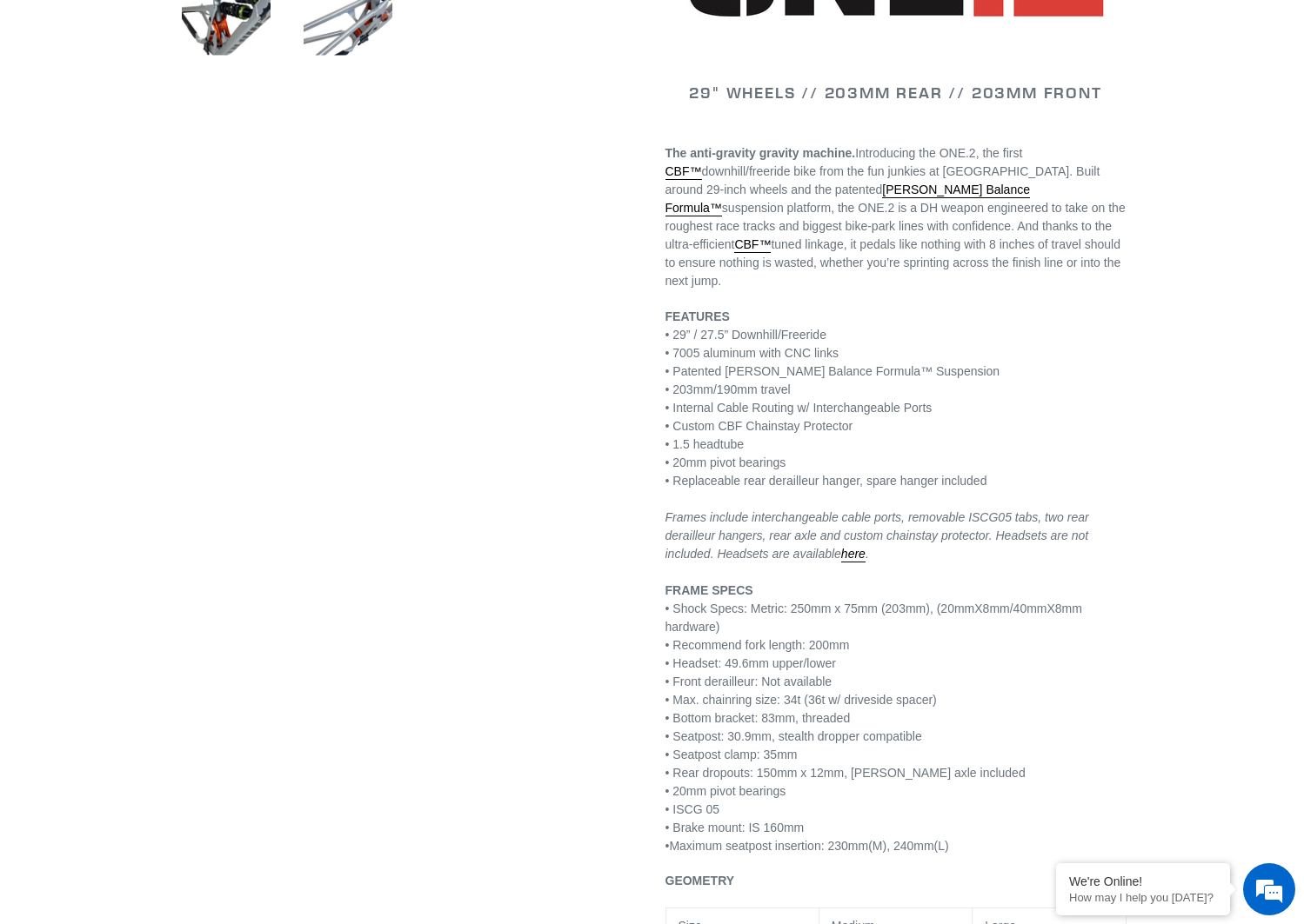
scroll to position [928, 0]
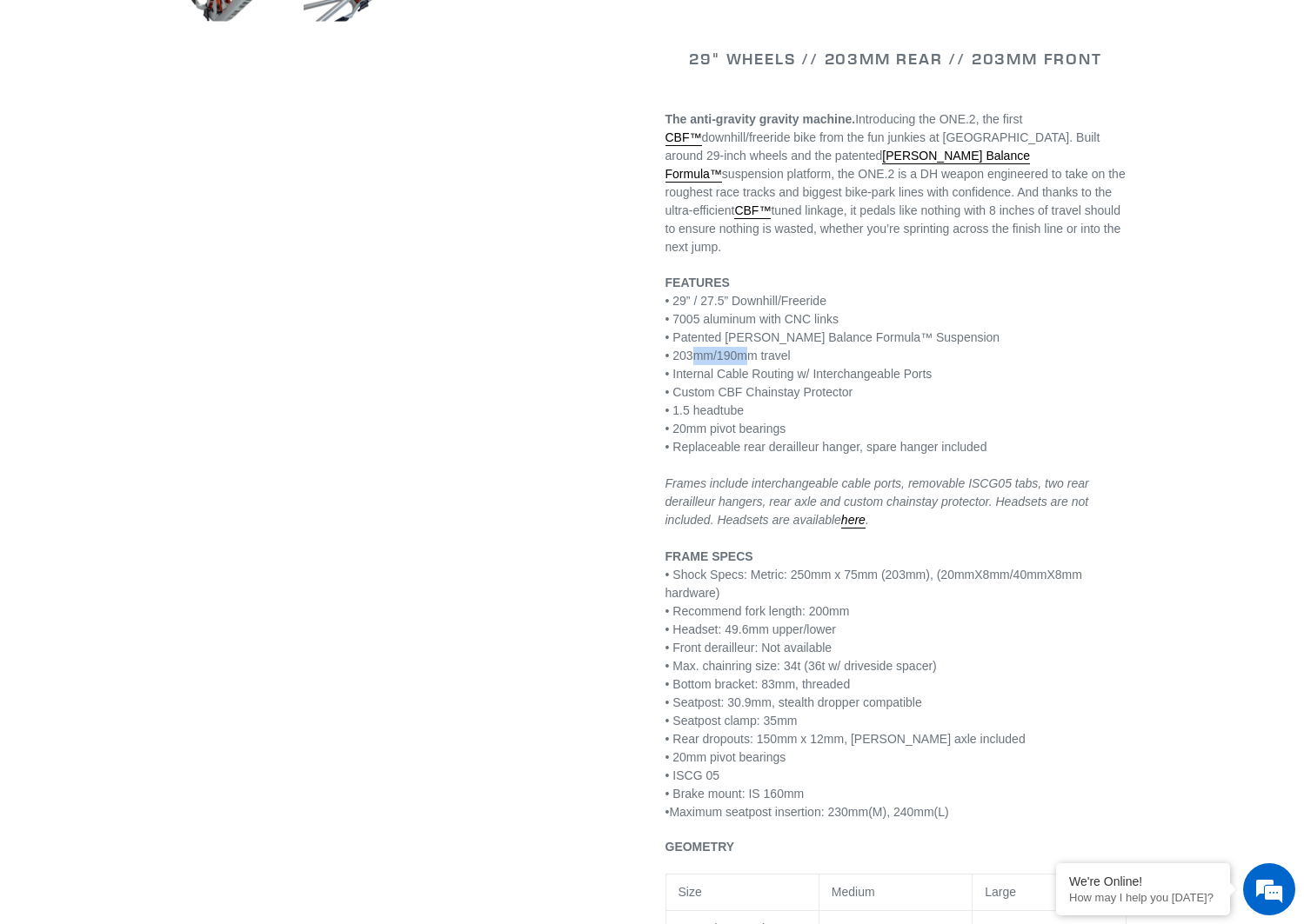
drag, startPoint x: 694, startPoint y: 348, endPoint x: 761, endPoint y: 342, distance: 67.3
click at [761, 342] on p "FEATURES • 29” / 27.5” Downhill/Freeride • 7005 aluminum with CNC links • Paten…" at bounding box center [895, 547] width 461 height 548
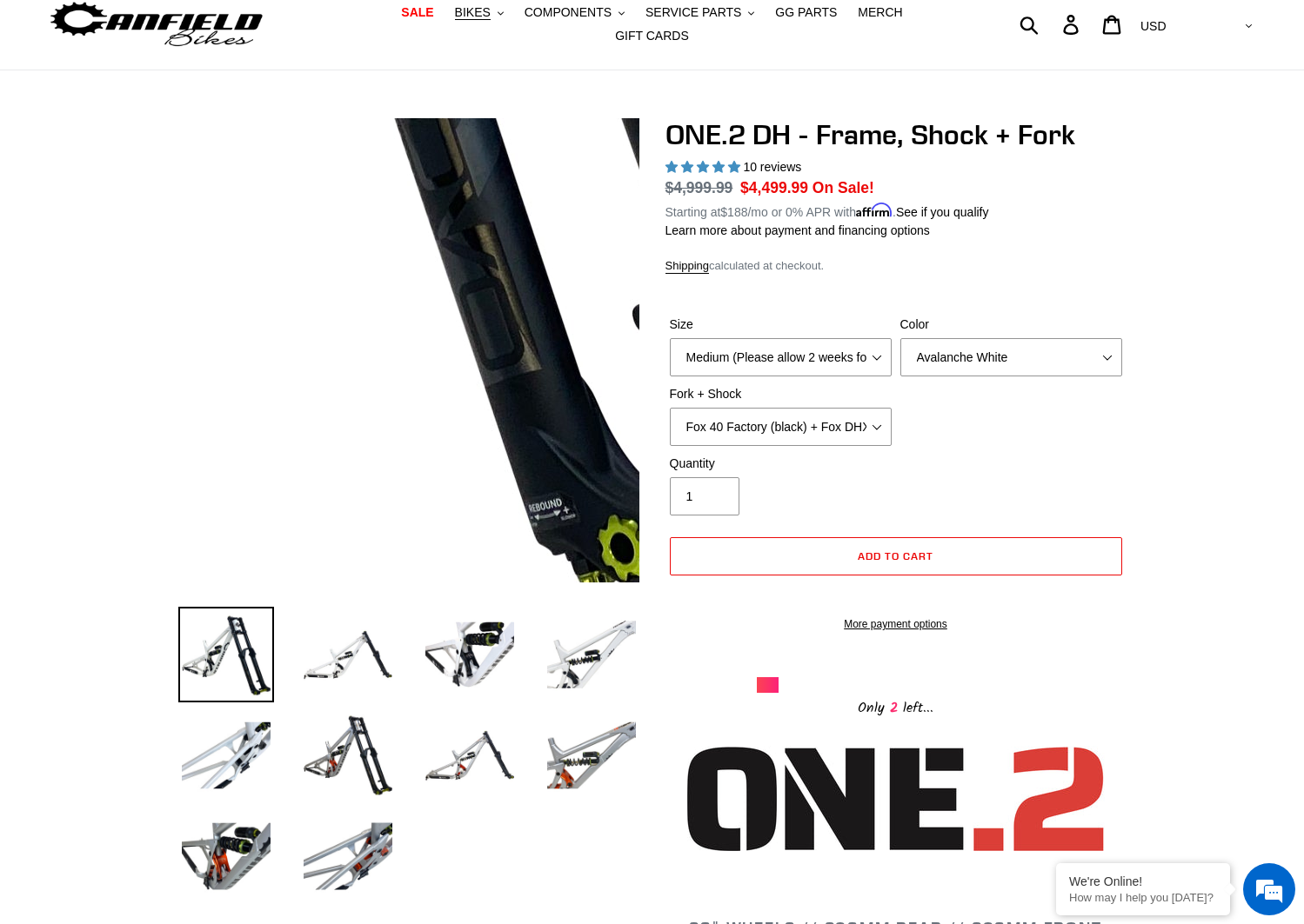
scroll to position [0, 0]
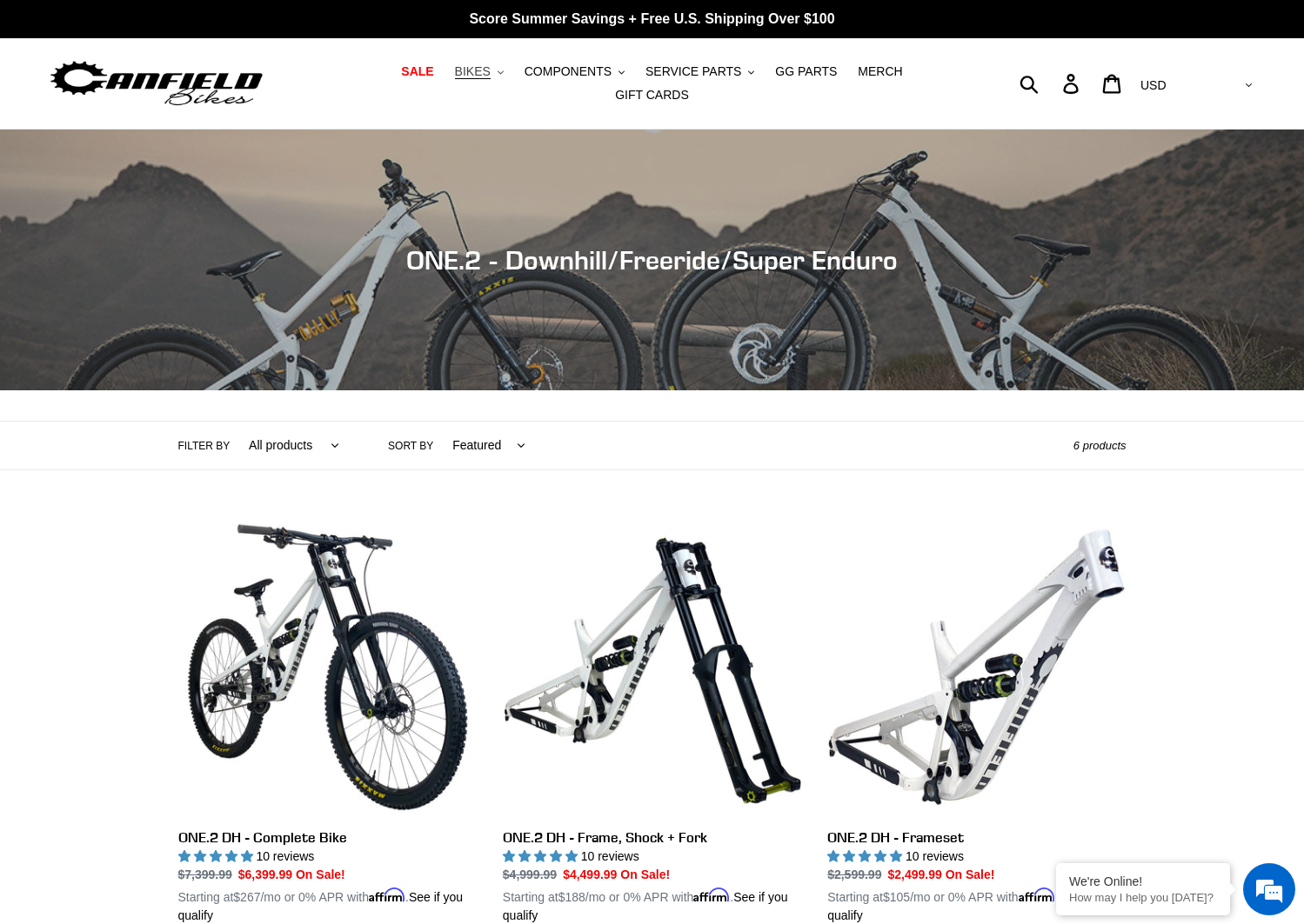
click at [455, 79] on span "BIKES" at bounding box center [473, 71] width 36 height 15
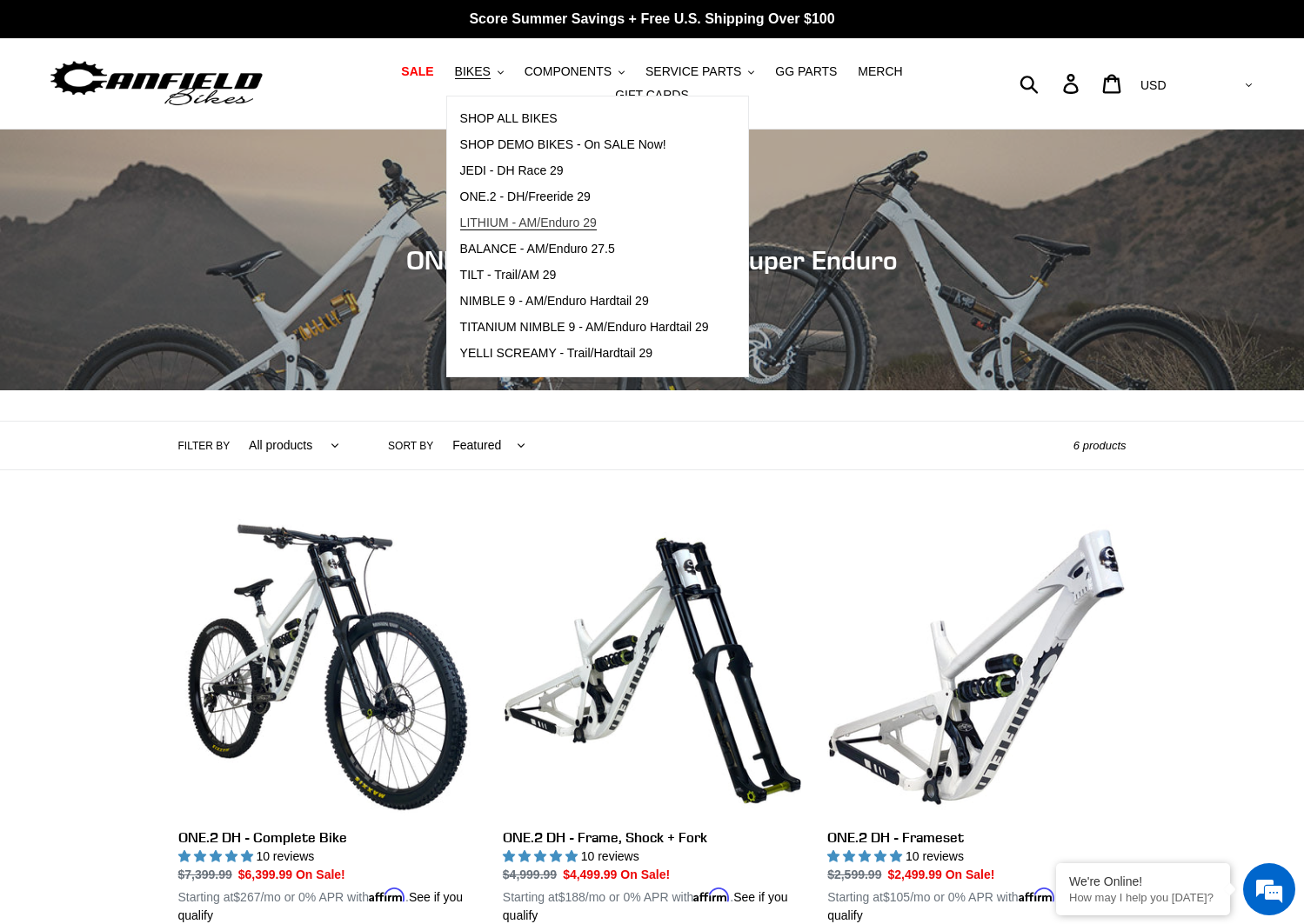
click at [486, 224] on span "LITHIUM - AM/Enduro 29" at bounding box center [529, 222] width 137 height 15
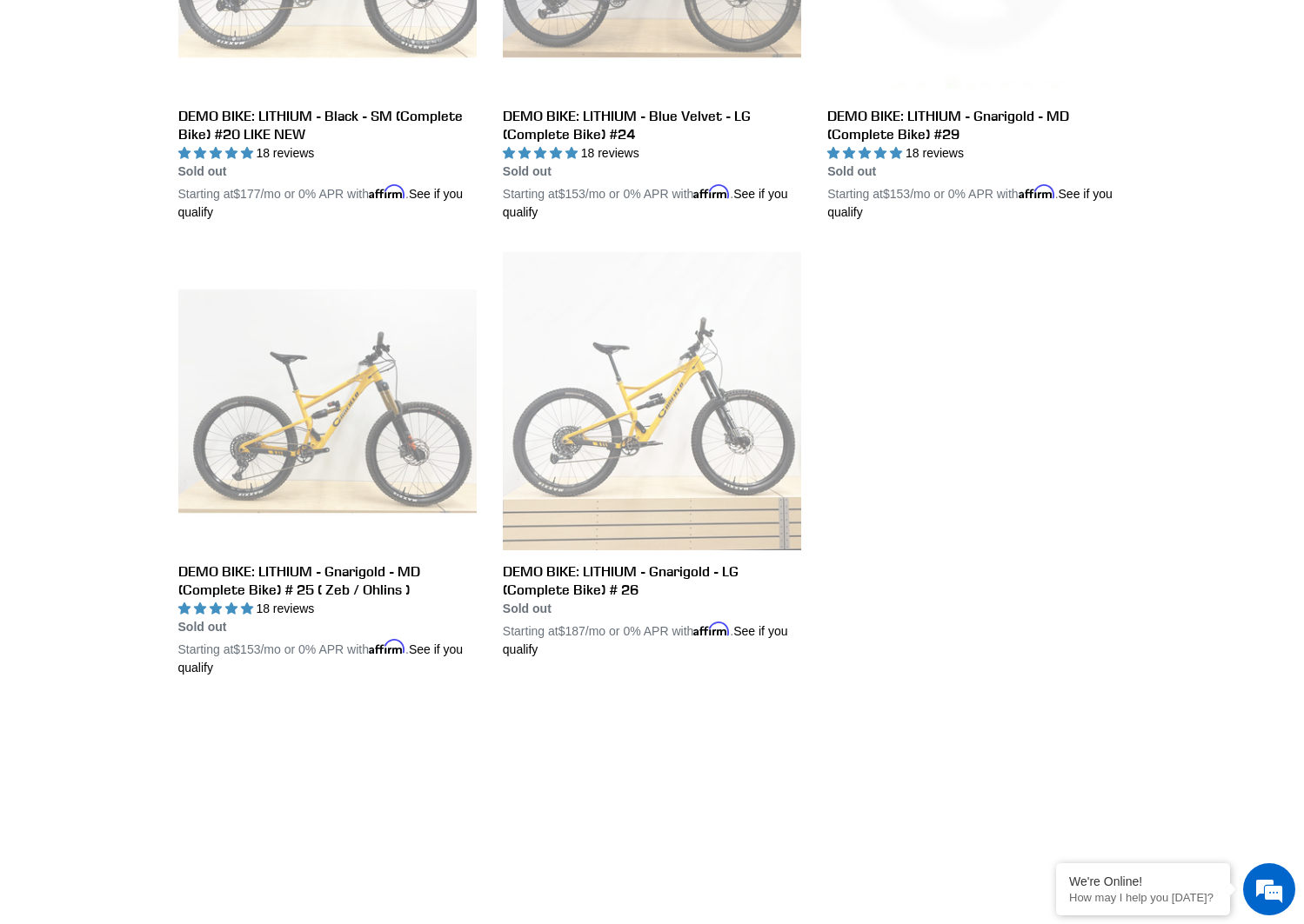
scroll to position [928, 0]
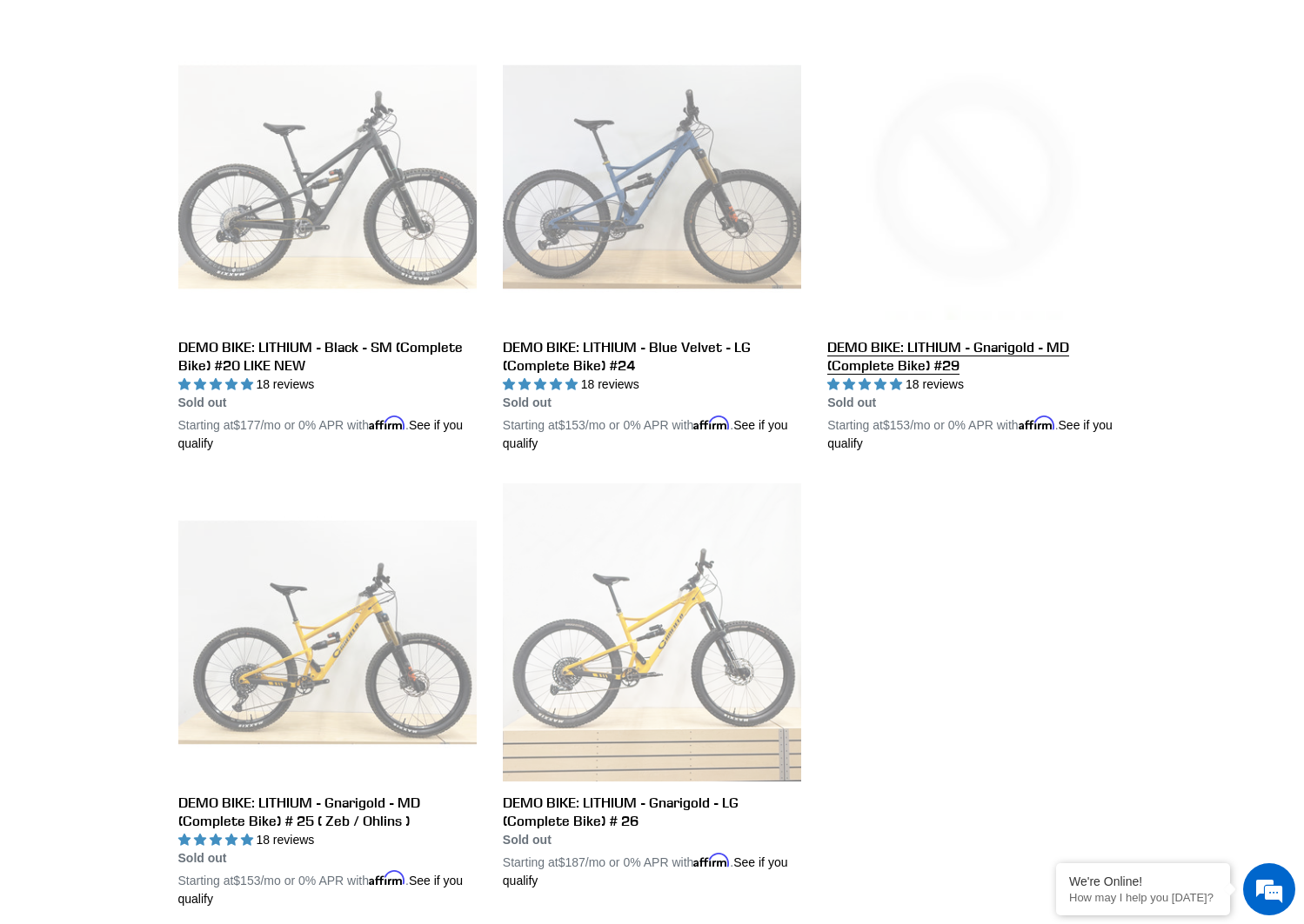
click at [892, 343] on link "DEMO BIKE: LITHIUM - Gnarigold - MD (Complete Bike) #29" at bounding box center [976, 240] width 298 height 425
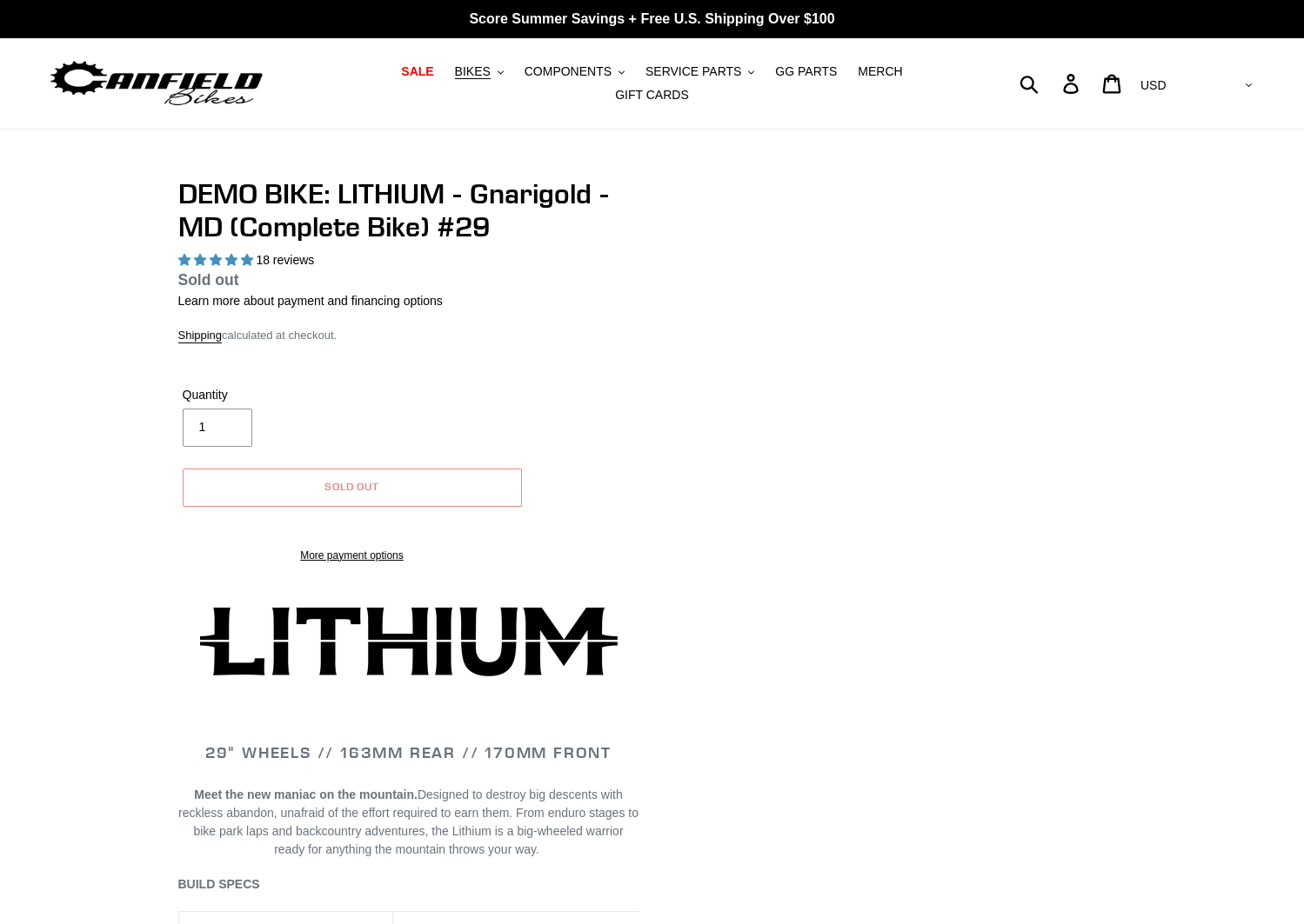
select select "highest-rating"
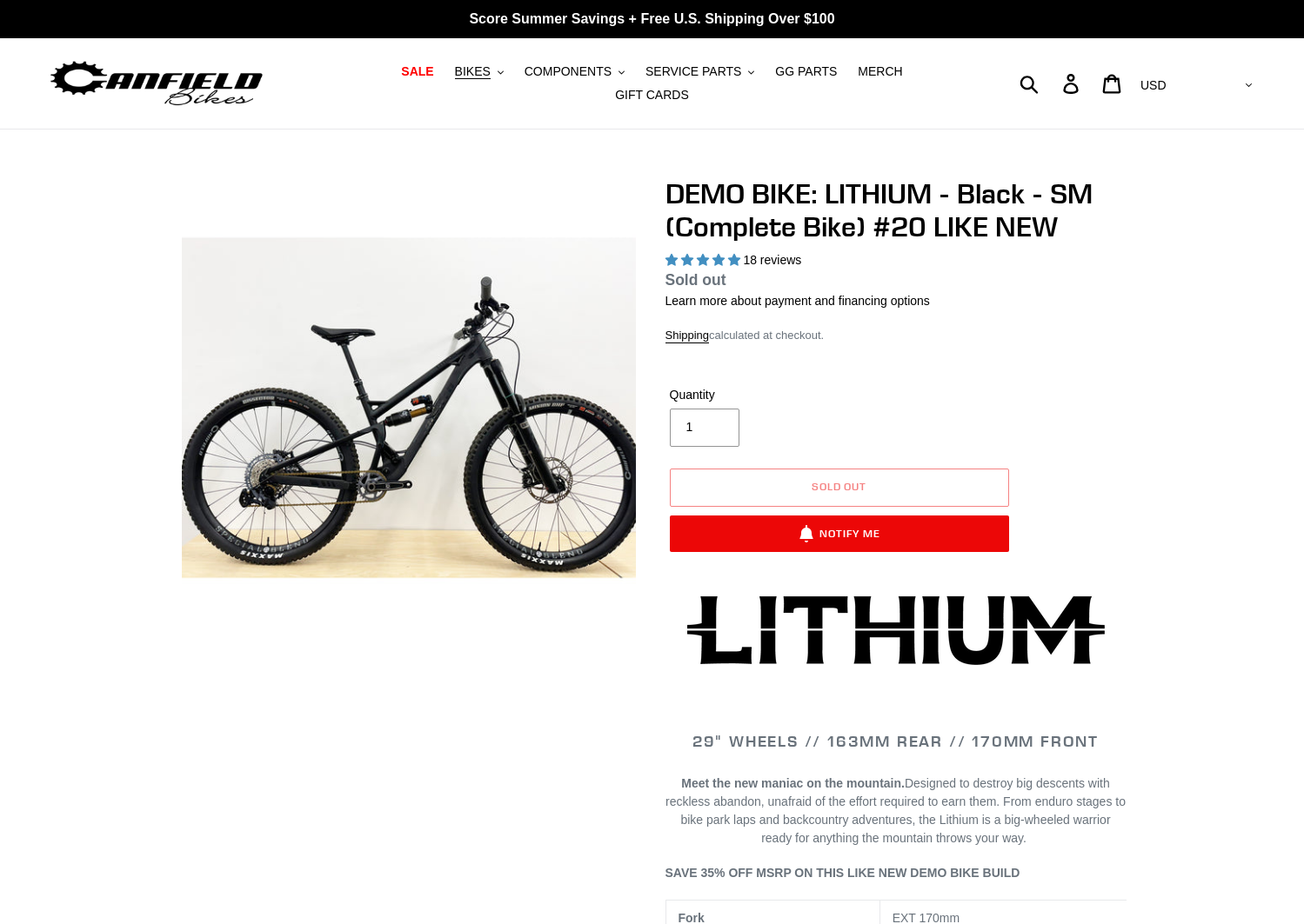
select select "highest-rating"
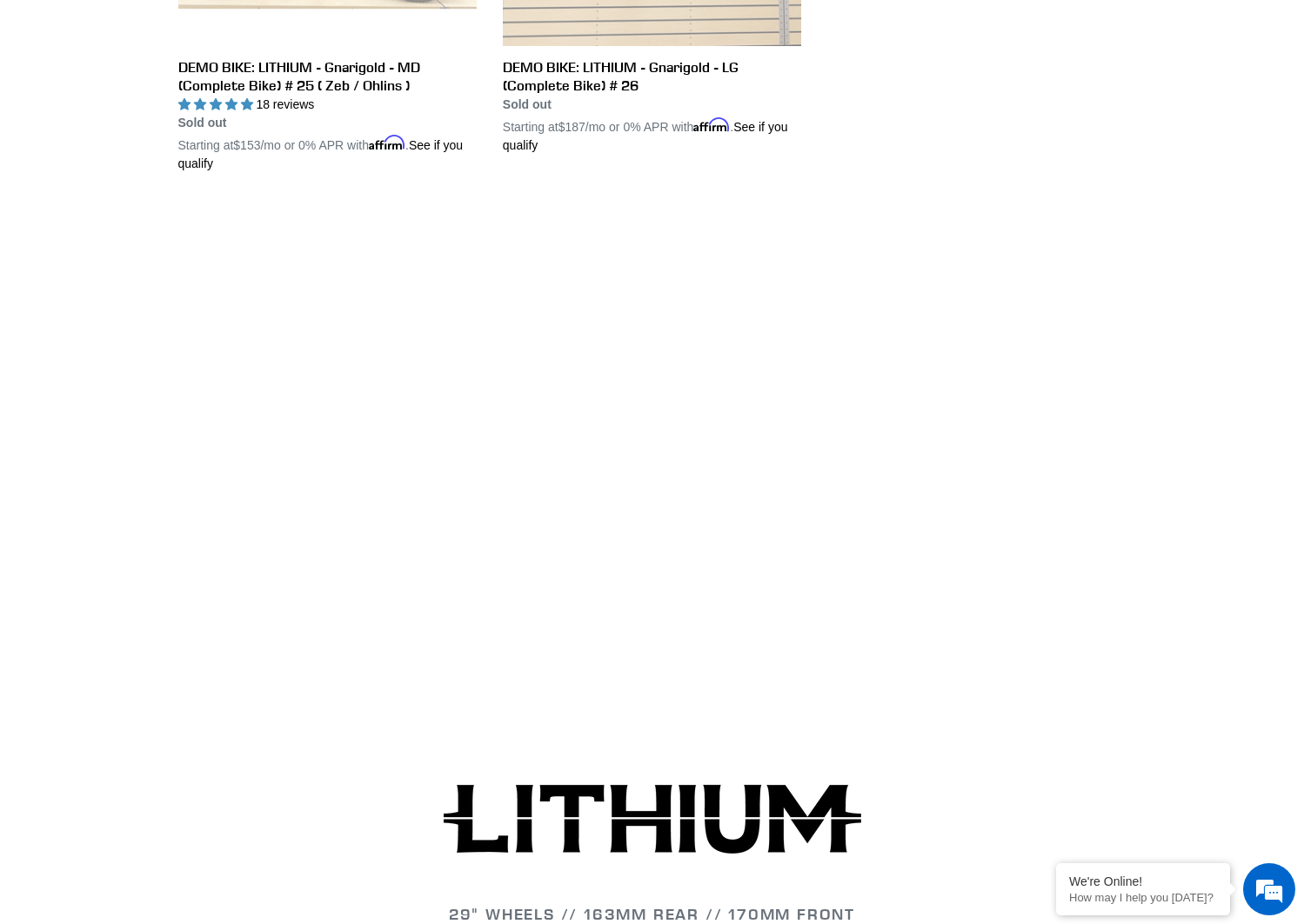
scroll to position [2127, 0]
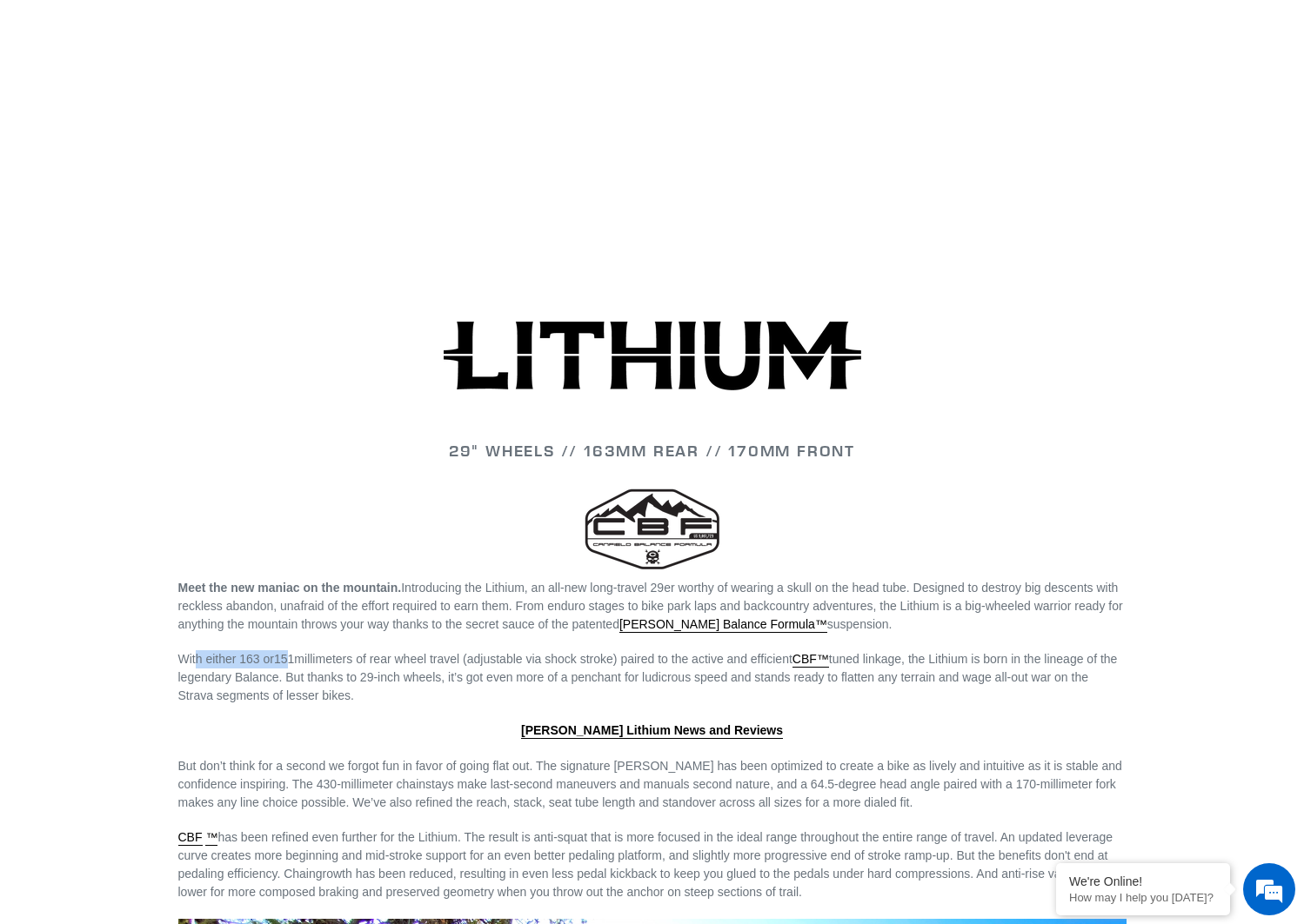
drag, startPoint x: 194, startPoint y: 645, endPoint x: 305, endPoint y: 637, distance: 111.3
click at [290, 650] on p "With either 163 or 151 millimeters of rear wheel travel (adjustable via shock s…" at bounding box center [652, 677] width 948 height 55
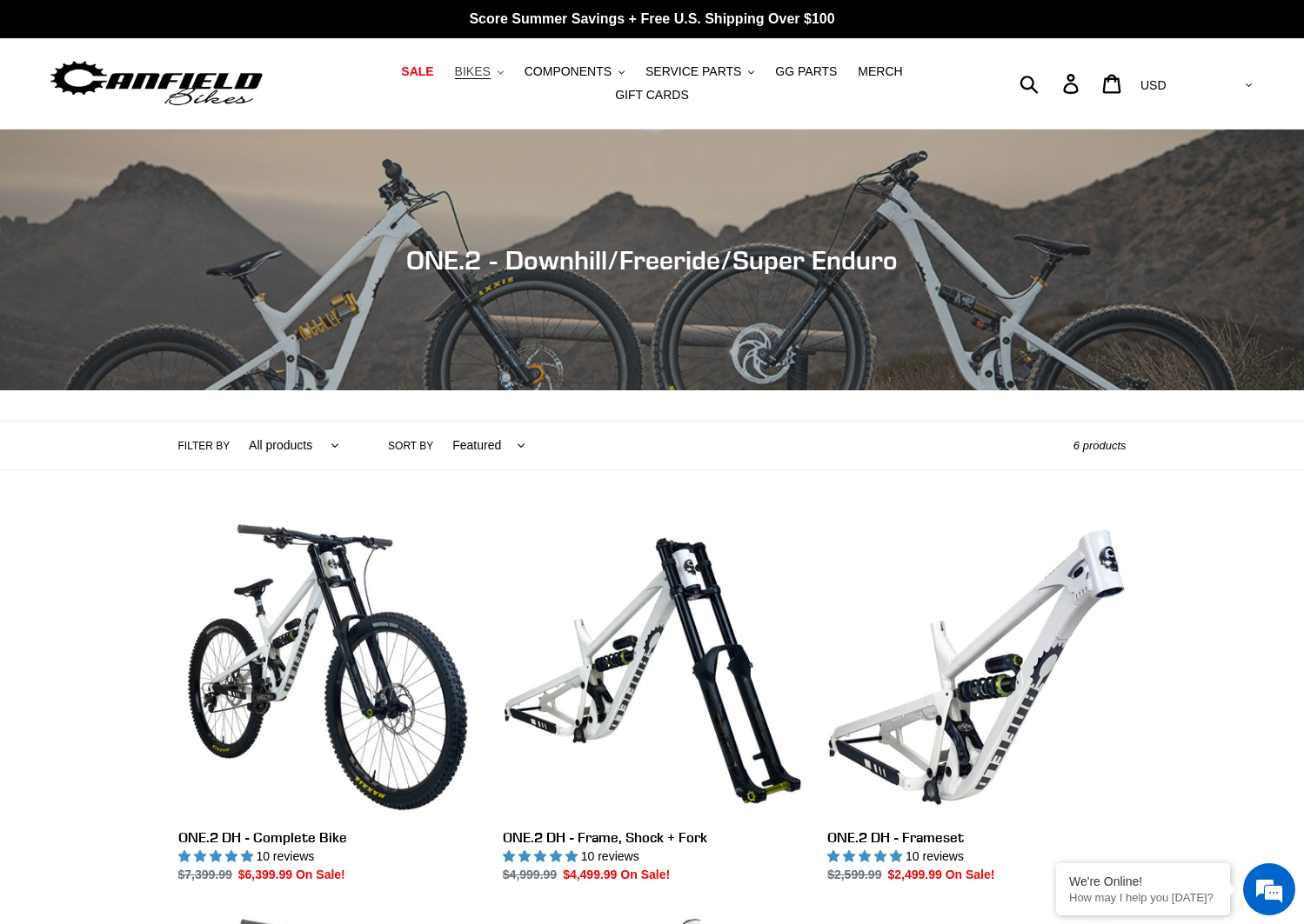
click at [455, 72] on span "BIKES" at bounding box center [473, 71] width 36 height 15
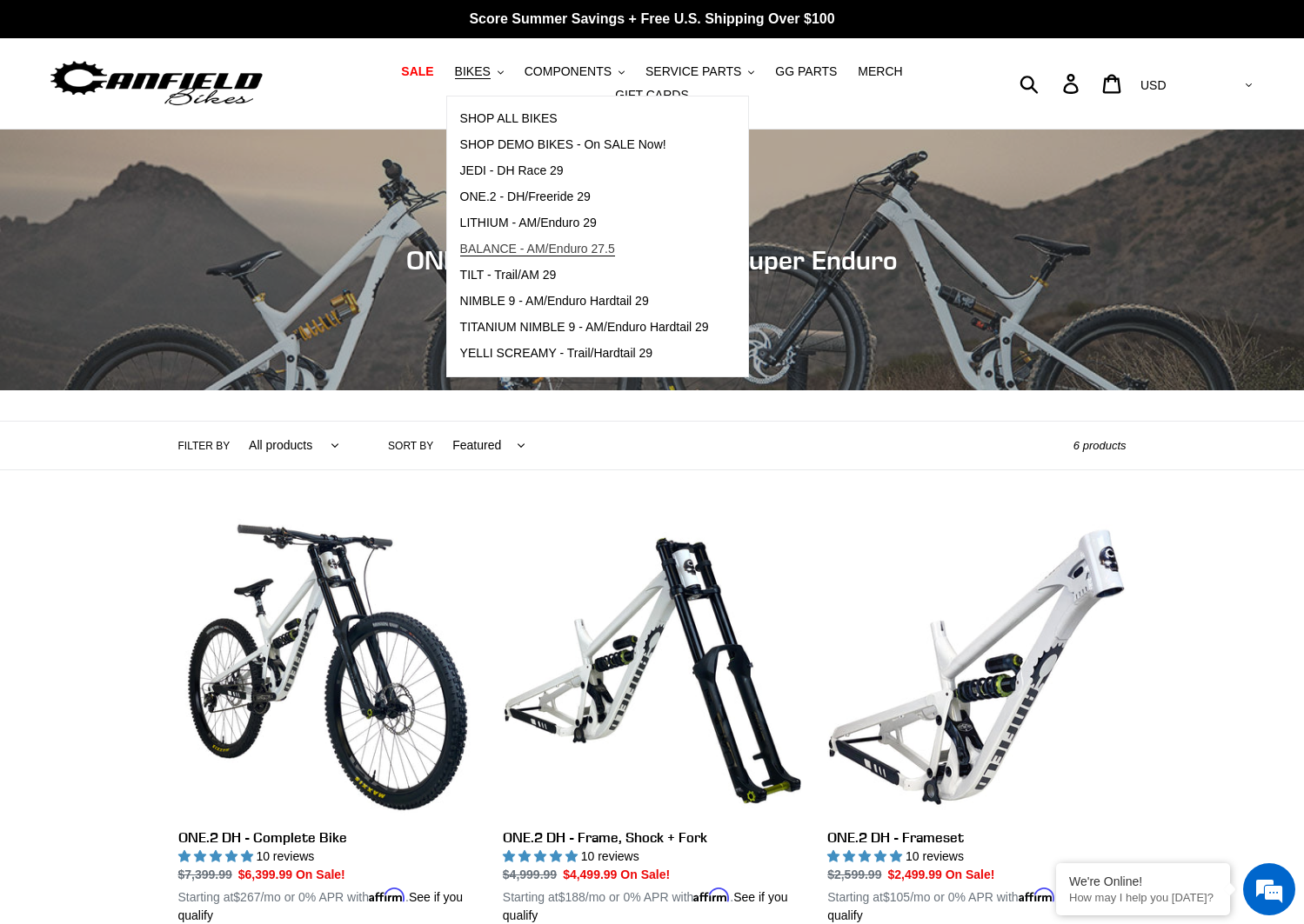
click at [492, 255] on span "BALANCE - AM/Enduro 27.5" at bounding box center [537, 249] width 155 height 15
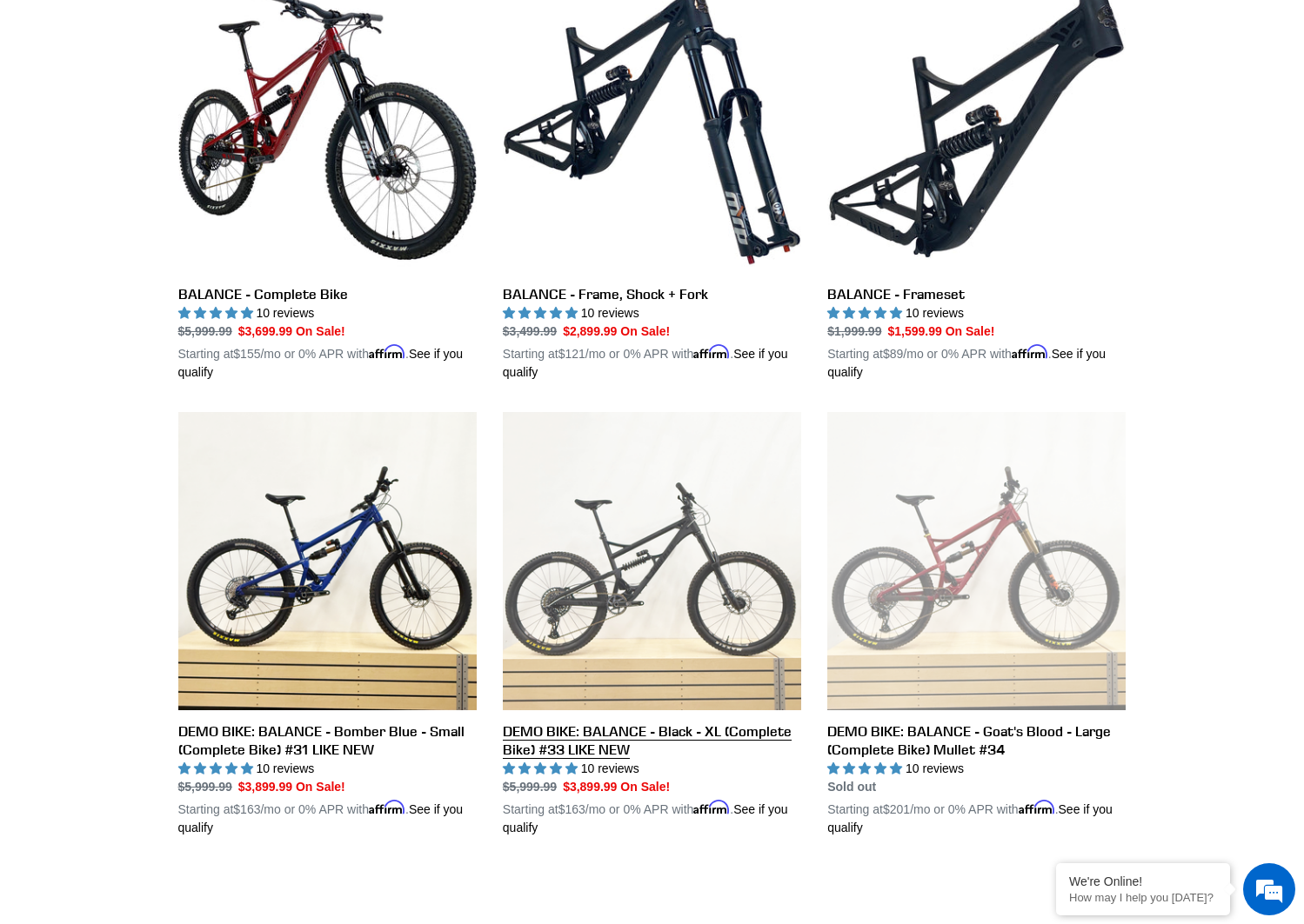
scroll to position [312, 0]
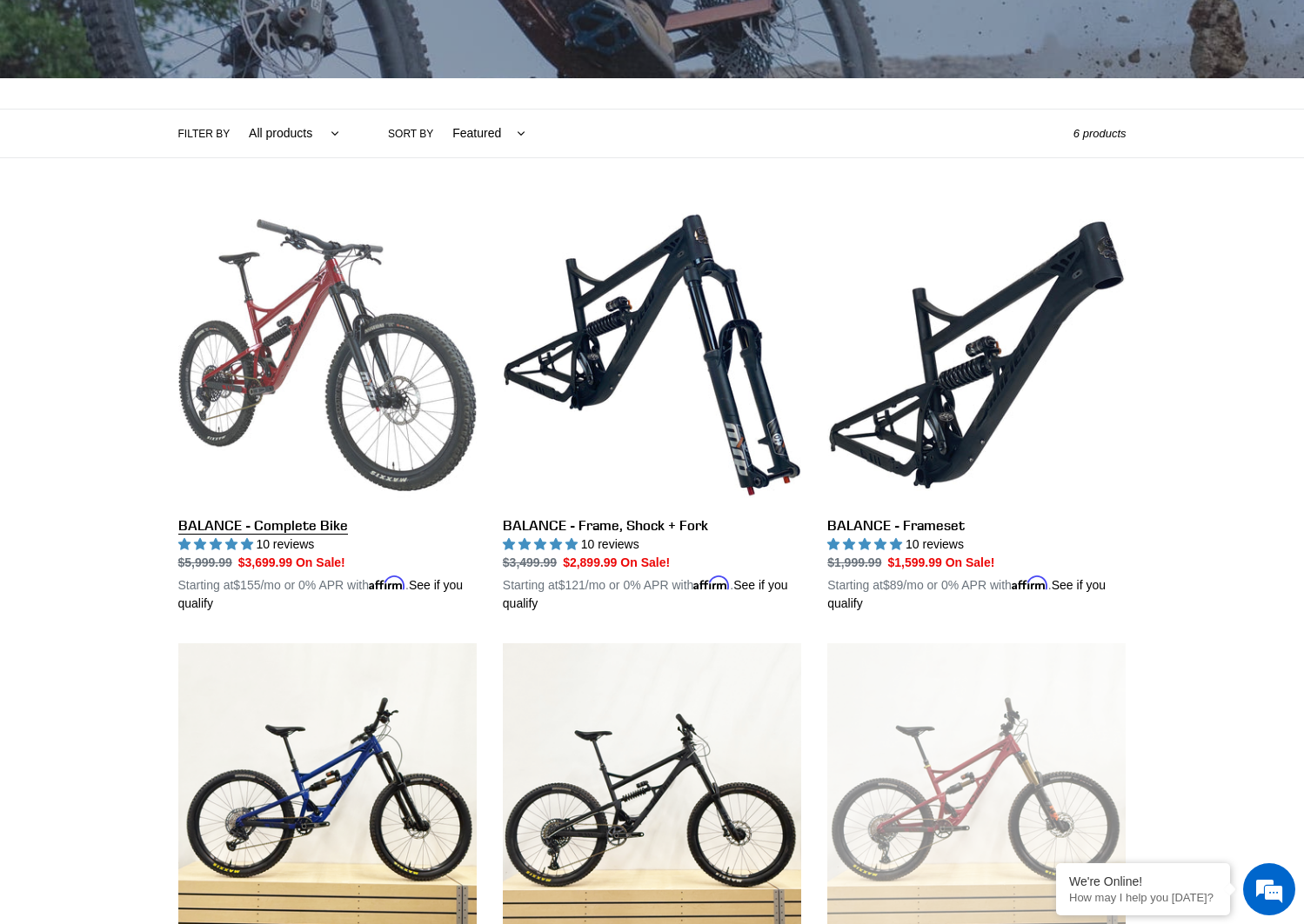
click at [300, 343] on link "BALANCE - Complete Bike" at bounding box center [327, 409] width 298 height 406
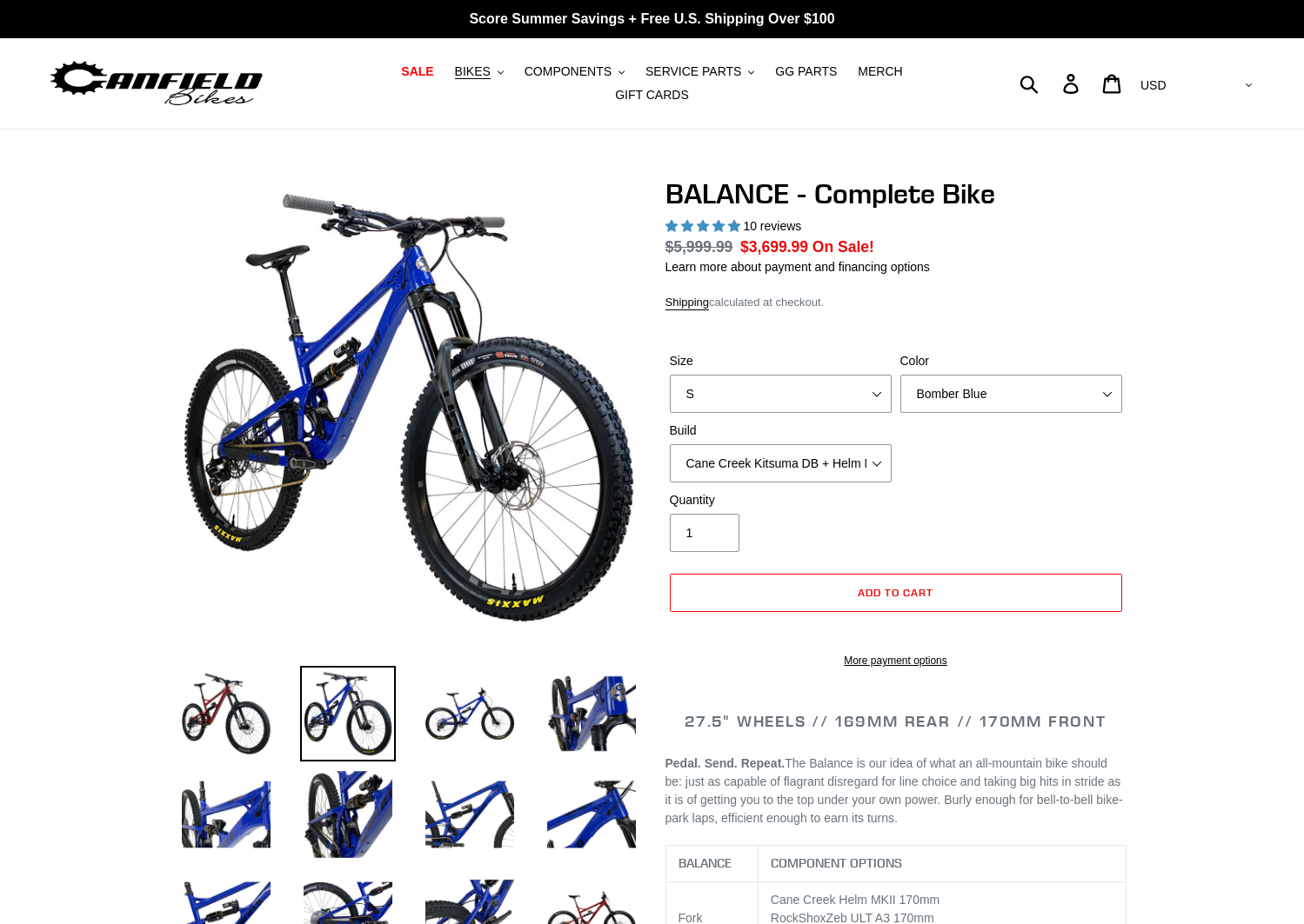
select select "highest-rating"
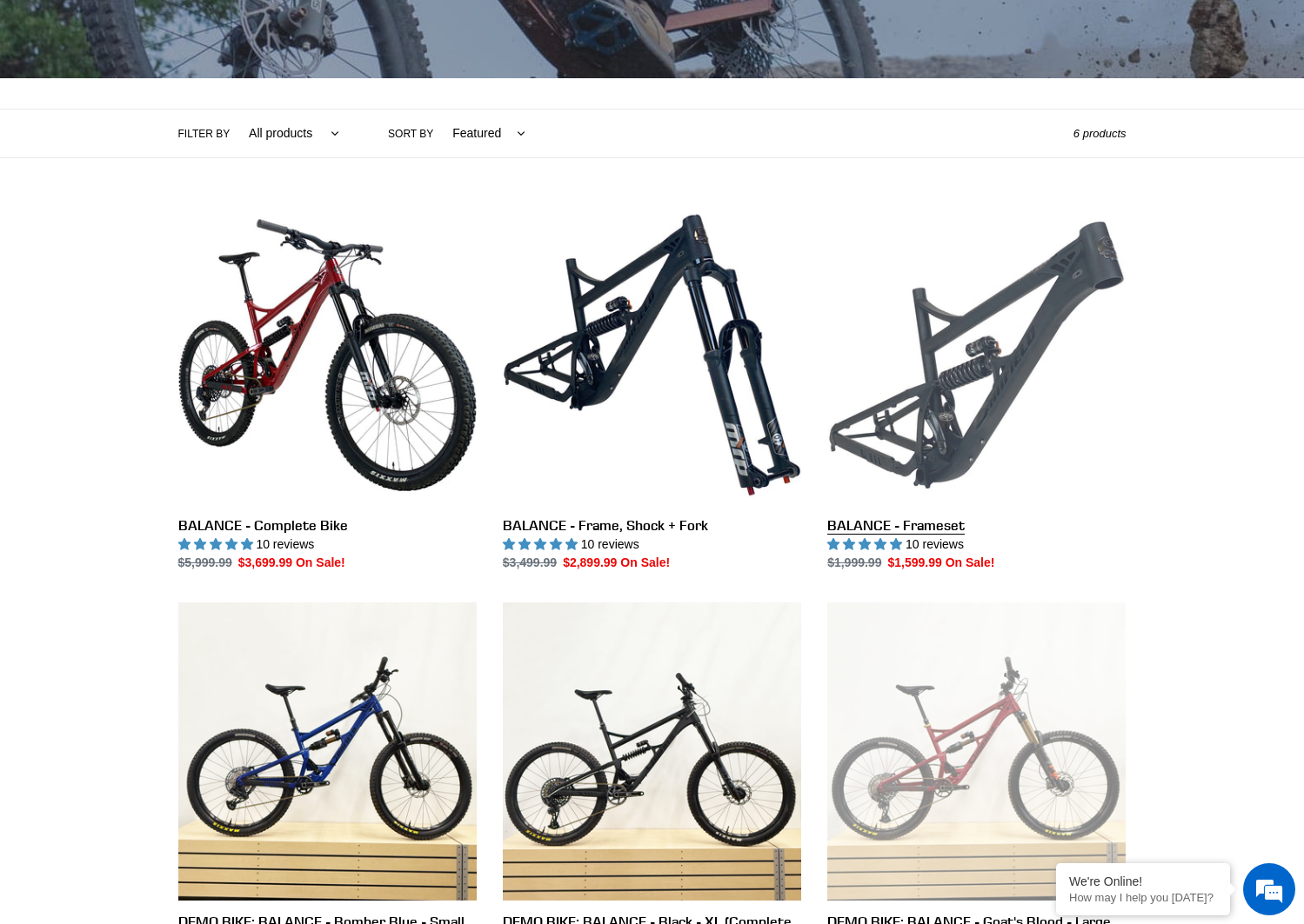
click at [944, 362] on link "BALANCE - Frameset" at bounding box center [976, 389] width 298 height 366
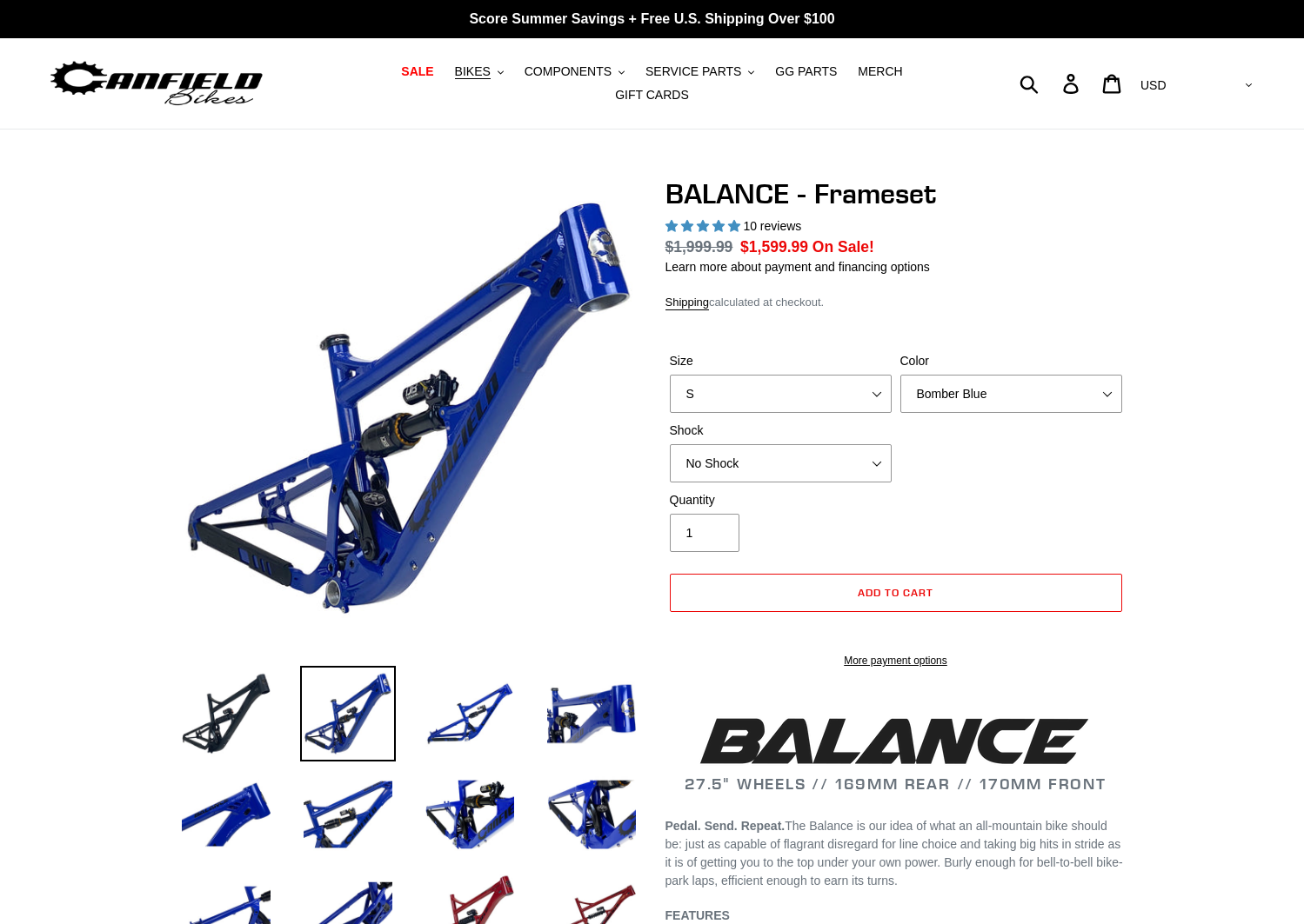
select select "highest-rating"
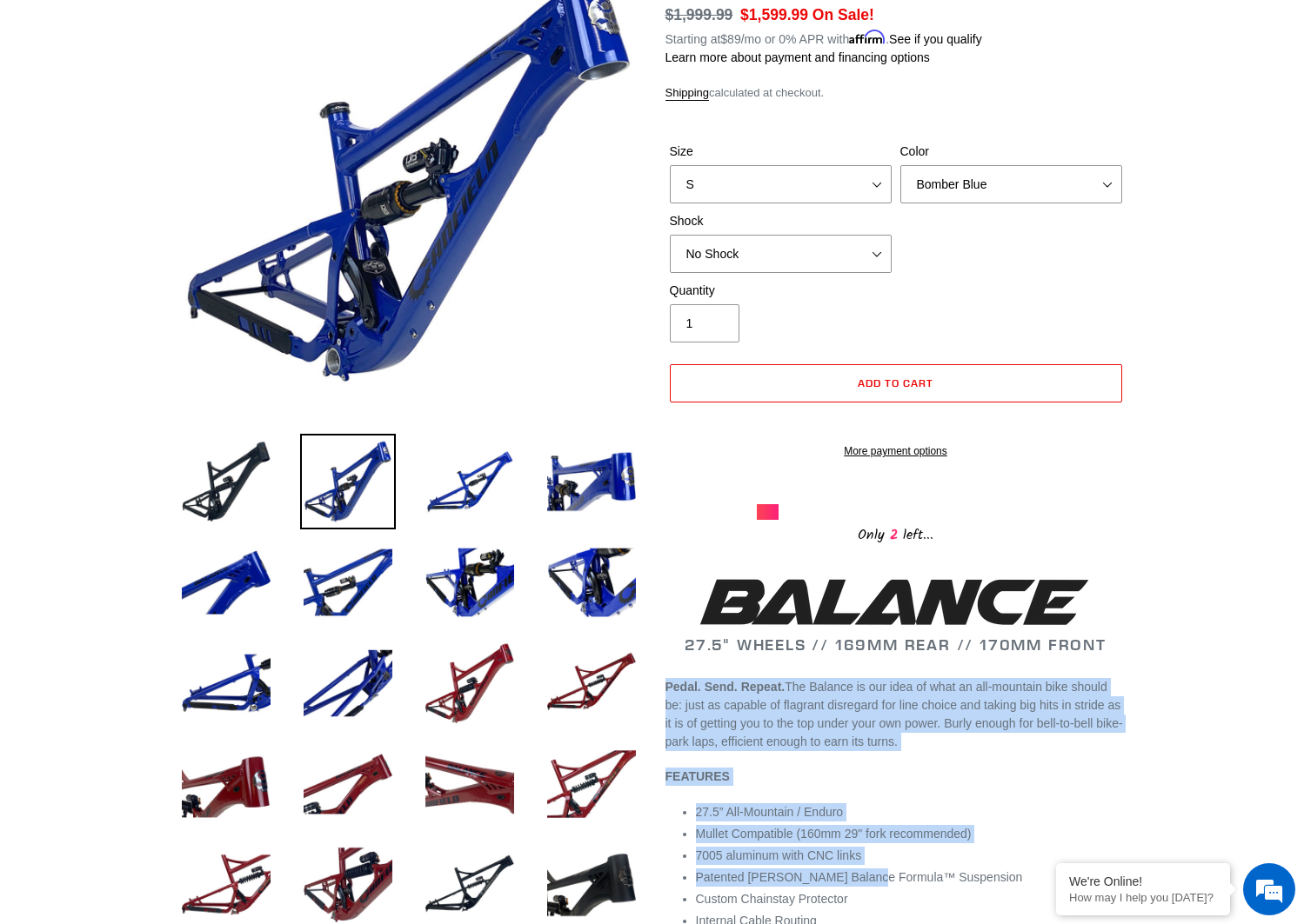
drag, startPoint x: 664, startPoint y: 698, endPoint x: 860, endPoint y: 877, distance: 265.4
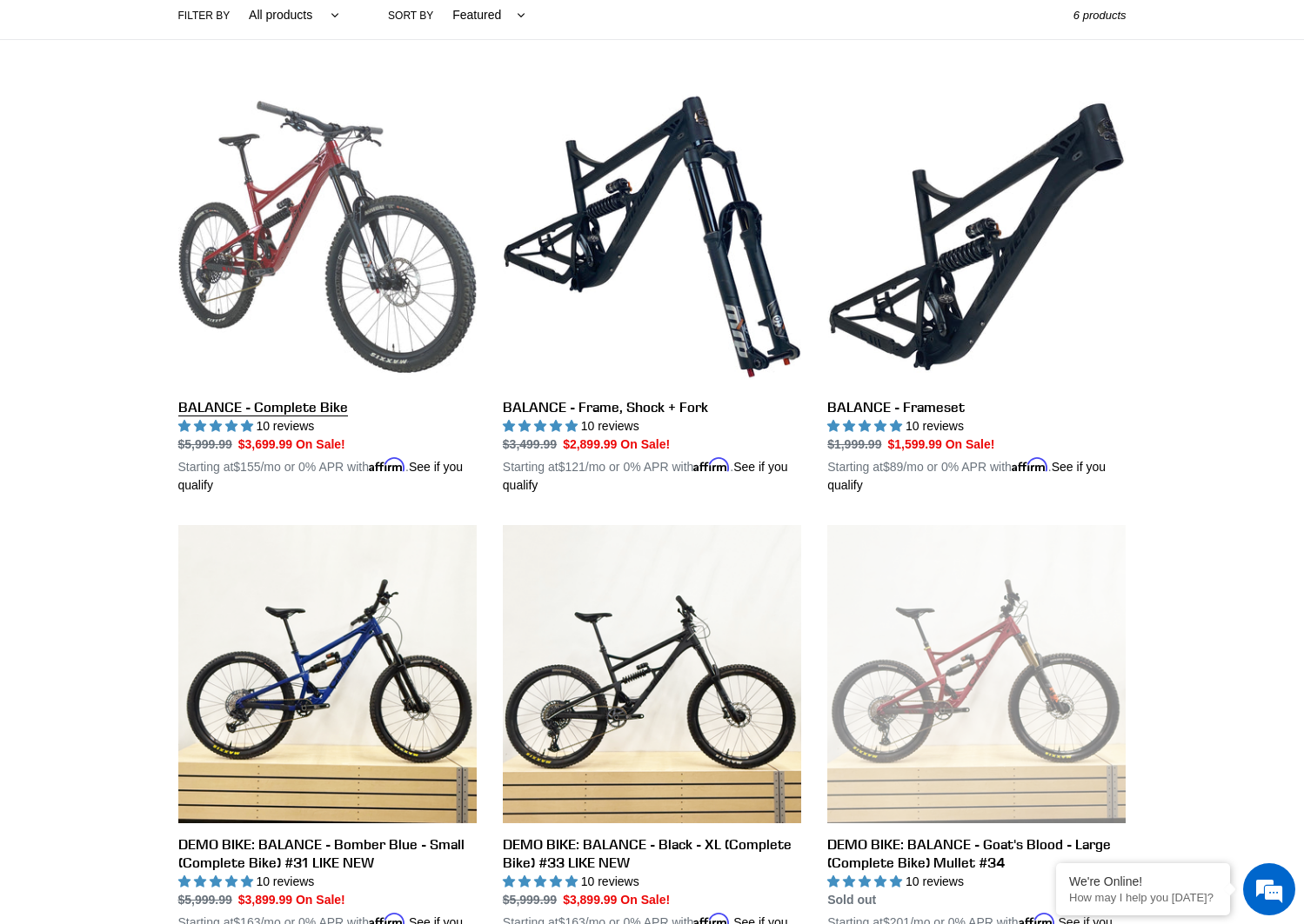
scroll to position [463, 0]
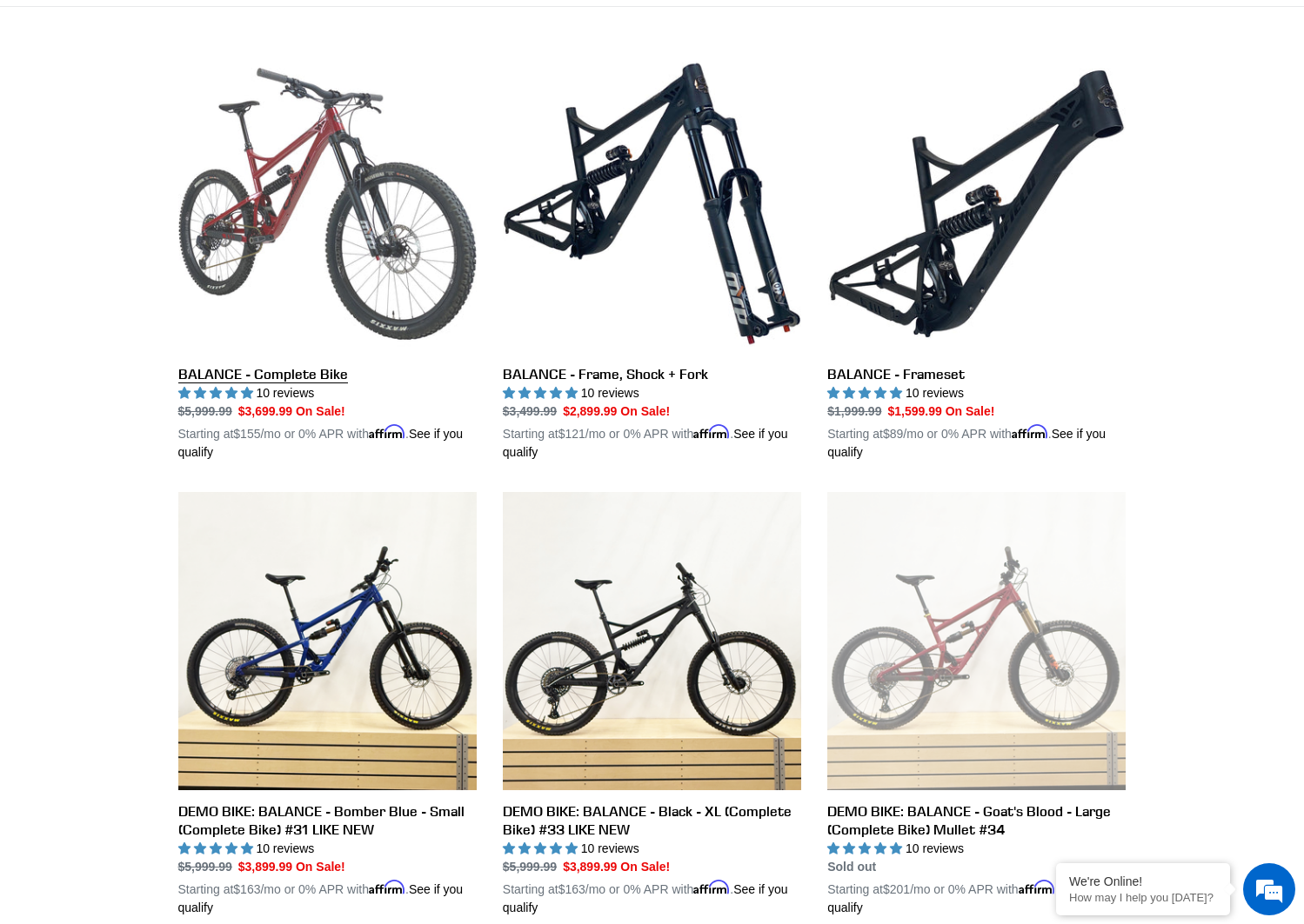
click at [296, 150] on link "BALANCE - Complete Bike" at bounding box center [327, 258] width 298 height 406
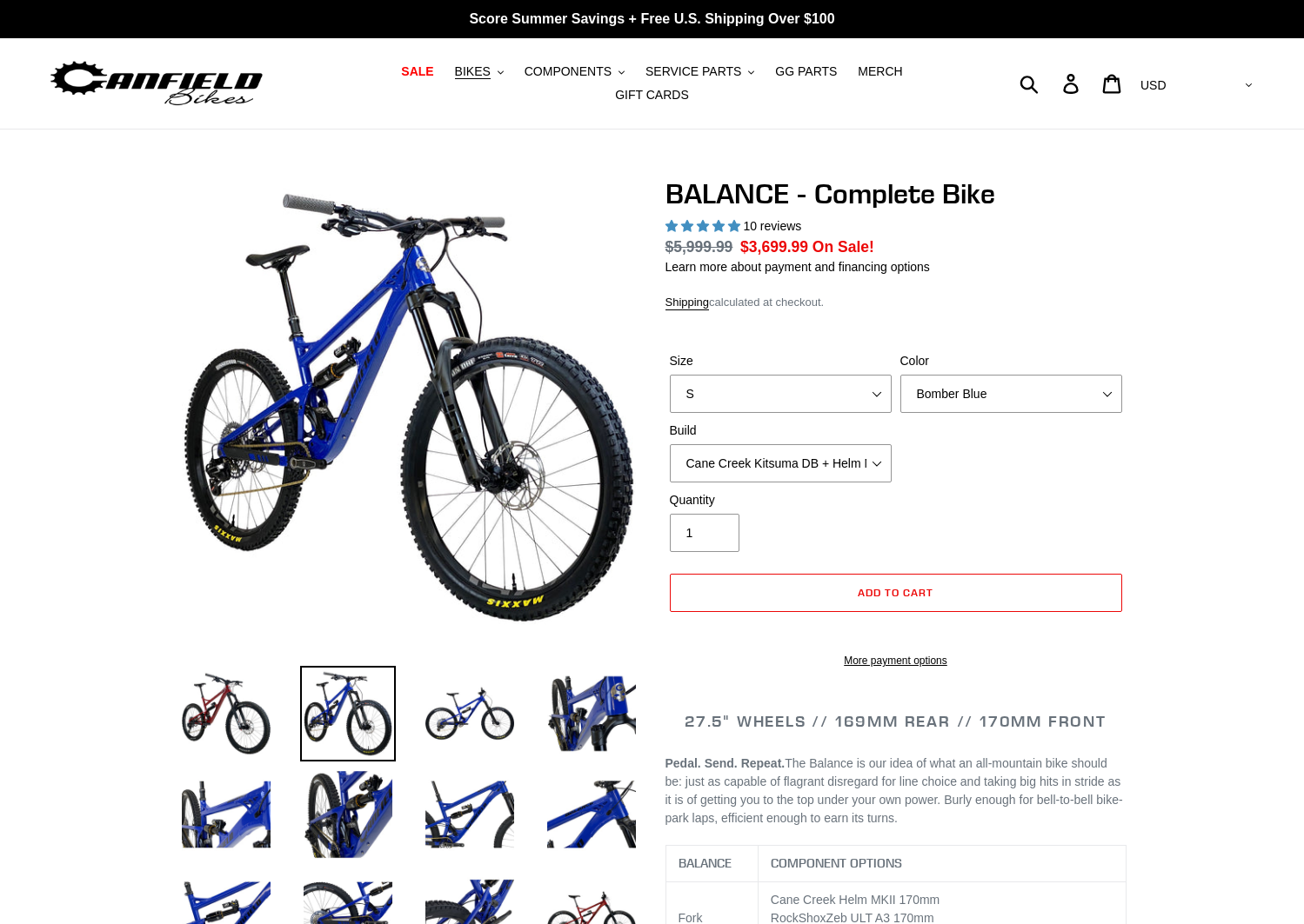
select select "highest-rating"
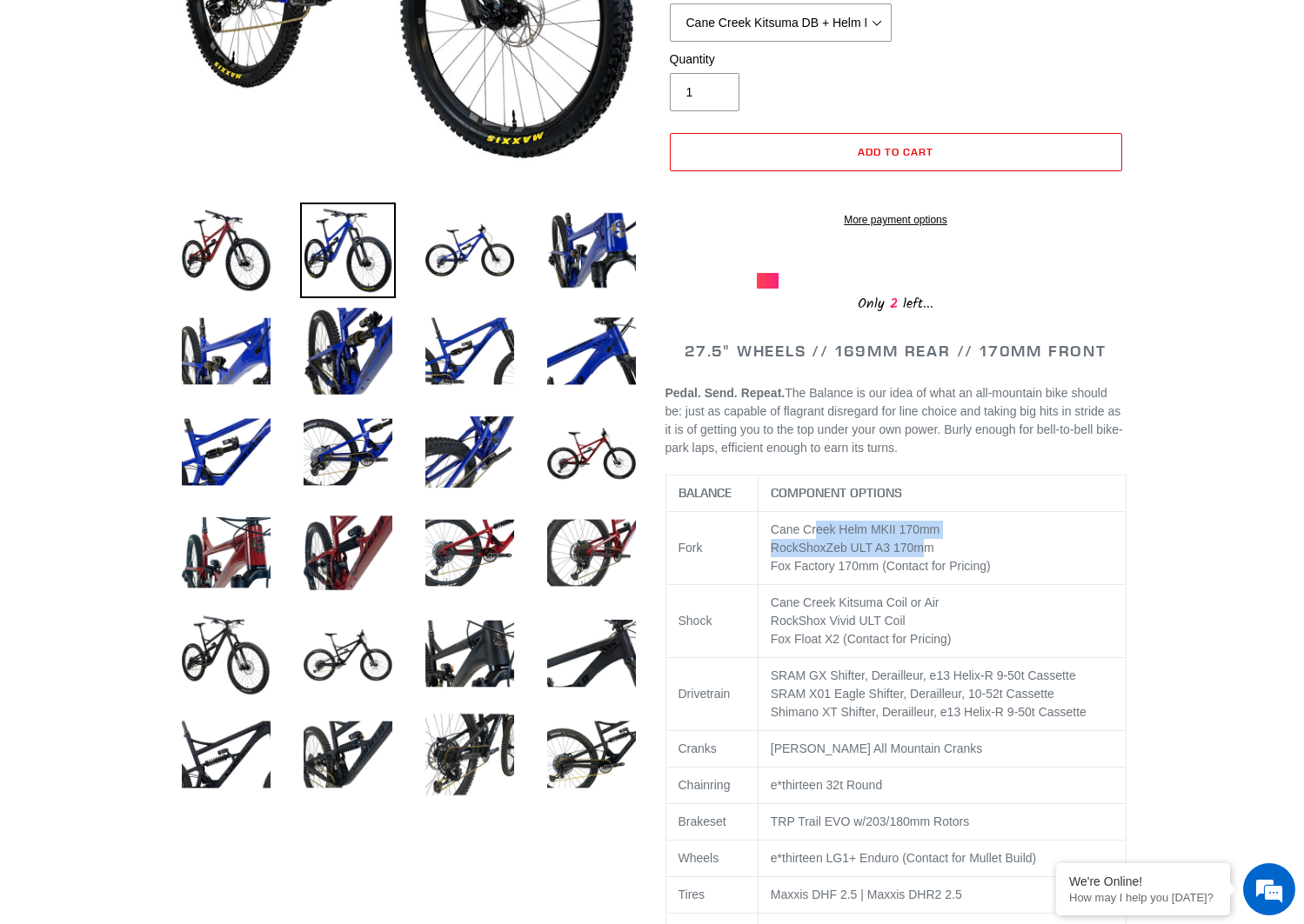
drag, startPoint x: 814, startPoint y: 540, endPoint x: 919, endPoint y: 562, distance: 107.3
click at [919, 562] on td "Cane Creek Helm MKII 170mm RockShox Zeb ULT A3 170 [PERSON_NAME] Factory 170mm …" at bounding box center [941, 548] width 368 height 73
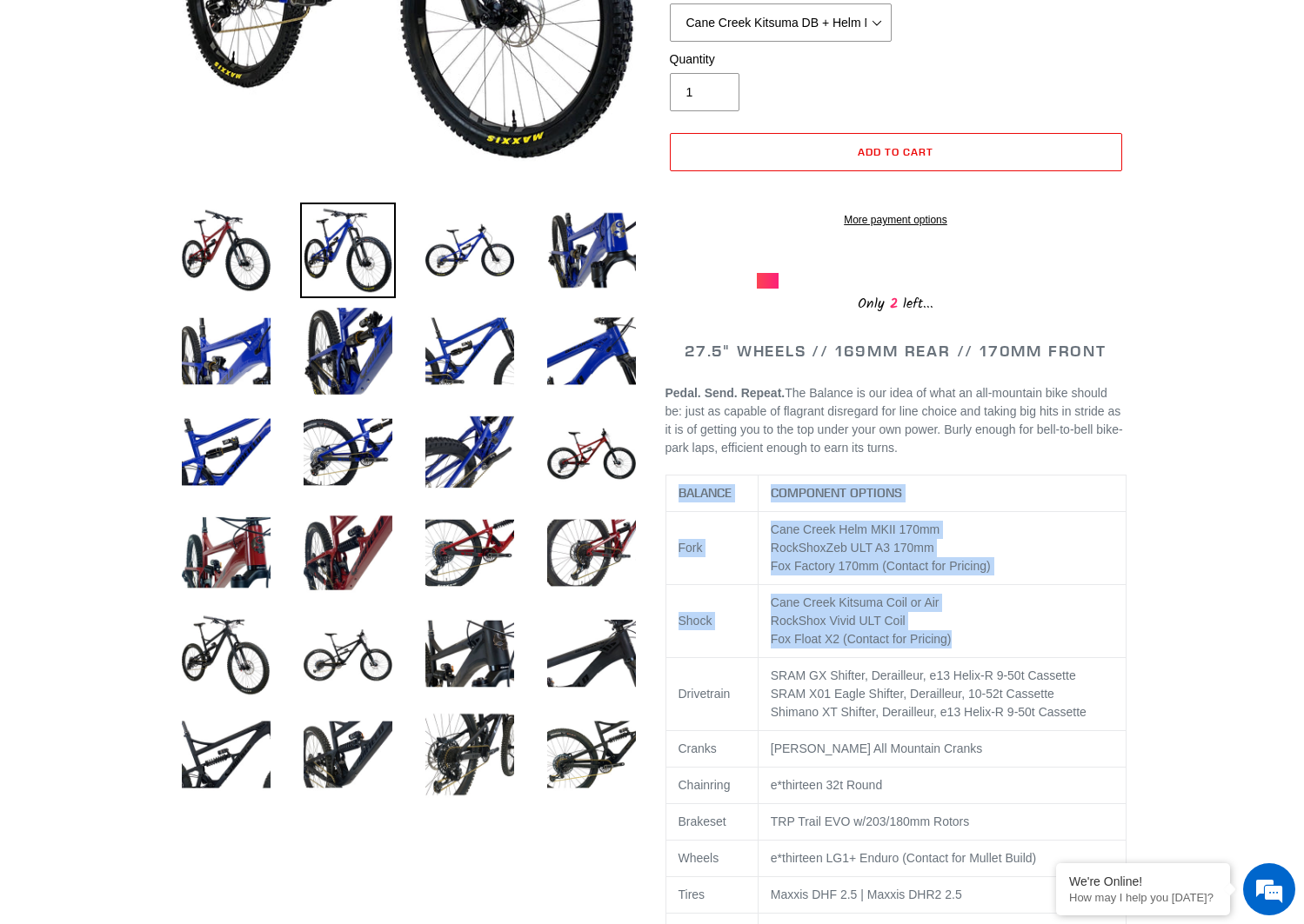
drag, startPoint x: 993, startPoint y: 659, endPoint x: 678, endPoint y: 505, distance: 350.6
click at [678, 505] on tbody "BALANCE COMPONENT OPTIONS Fork Cane Creek Helm MKII 170mm RockShox Zeb ULT A3 1…" at bounding box center [895, 785] width 460 height 621
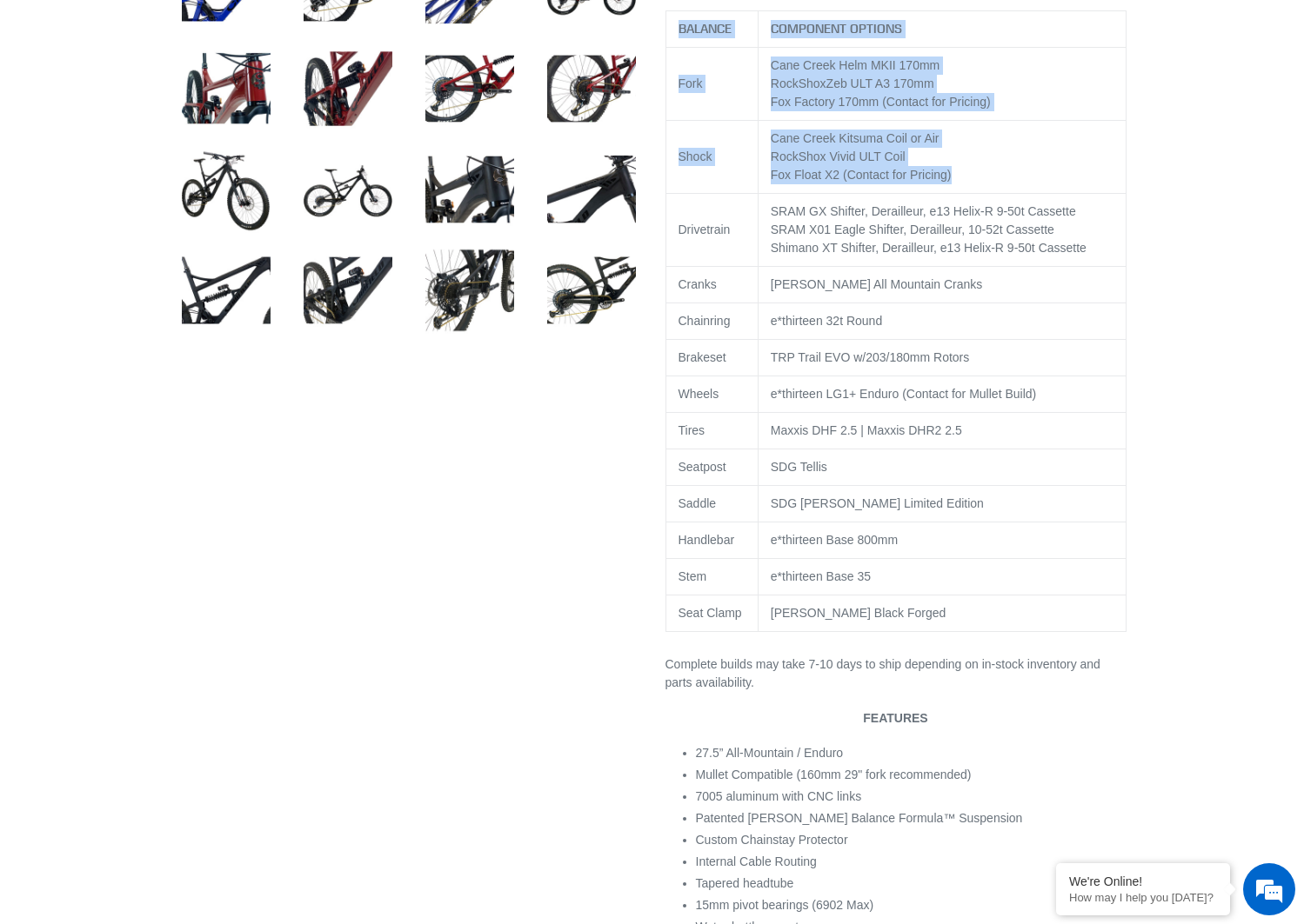
scroll to position [1391, 0]
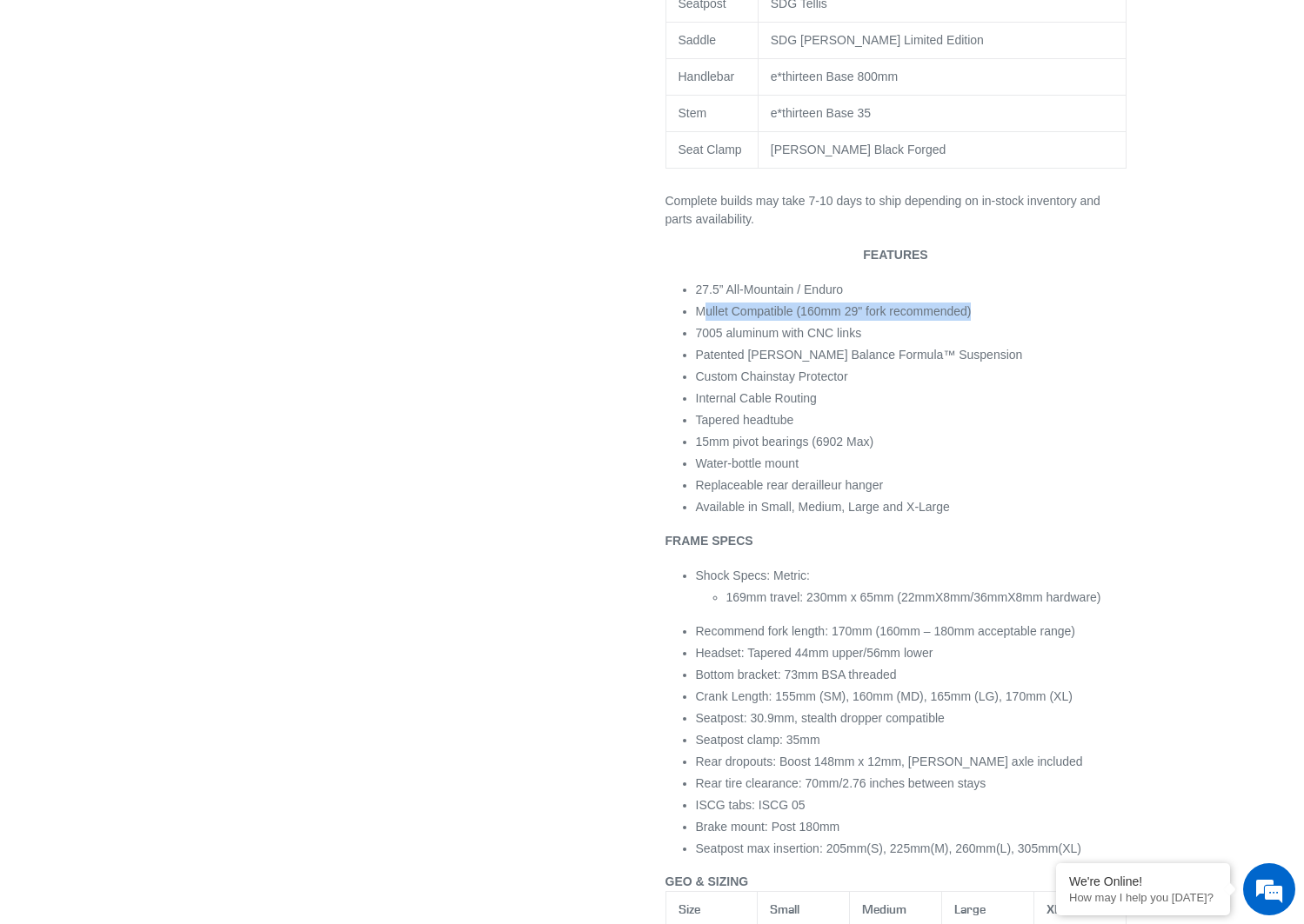
drag, startPoint x: 708, startPoint y: 321, endPoint x: 1043, endPoint y: 312, distance: 335.1
click at [1043, 312] on li "Mullet Compatible (160mm 29" fork recommended)" at bounding box center [911, 311] width 430 height 18
